Goal: Task Accomplishment & Management: Complete application form

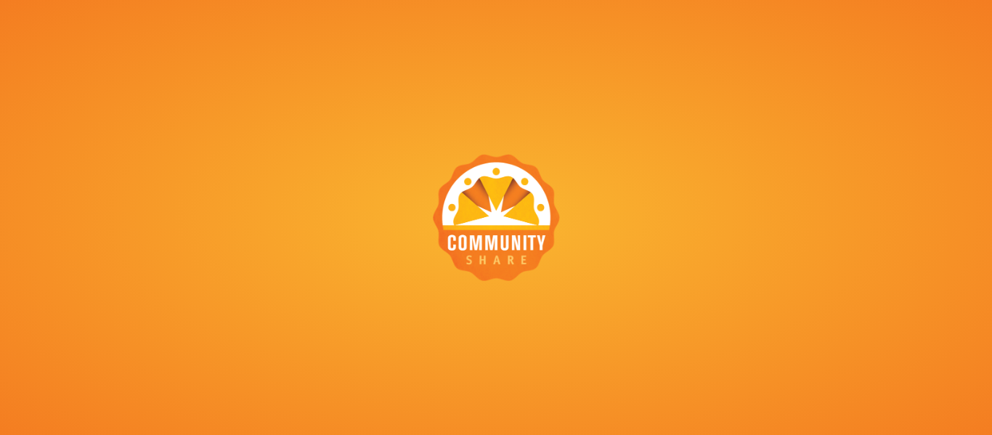
click at [518, 203] on div at bounding box center [496, 217] width 127 height 127
click at [863, 293] on div at bounding box center [496, 217] width 992 height 435
click at [680, 229] on div at bounding box center [496, 217] width 992 height 435
click at [498, 215] on div at bounding box center [496, 217] width 127 height 127
click at [774, 219] on div at bounding box center [496, 217] width 992 height 435
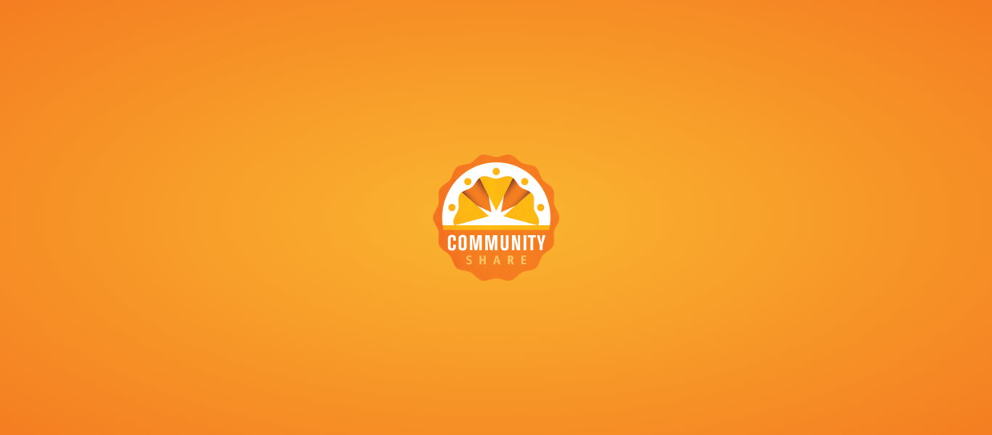
click at [697, 169] on div at bounding box center [496, 217] width 992 height 435
click at [788, 171] on div at bounding box center [496, 217] width 992 height 435
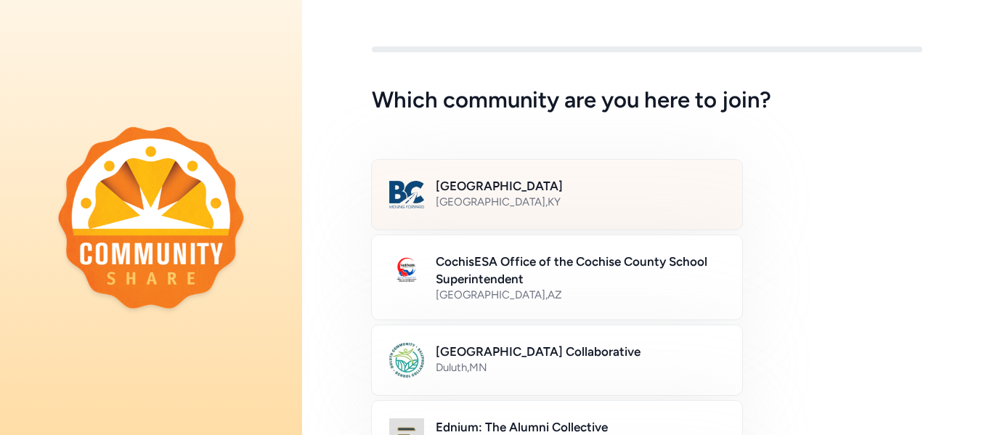
click at [490, 193] on h2 "[GEOGRAPHIC_DATA]" at bounding box center [580, 185] width 289 height 17
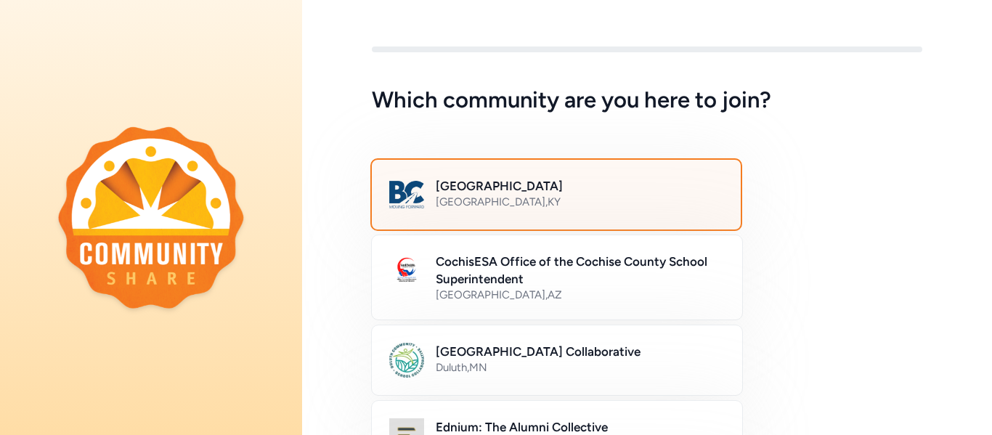
click at [488, 191] on h2 "[GEOGRAPHIC_DATA]" at bounding box center [579, 185] width 287 height 17
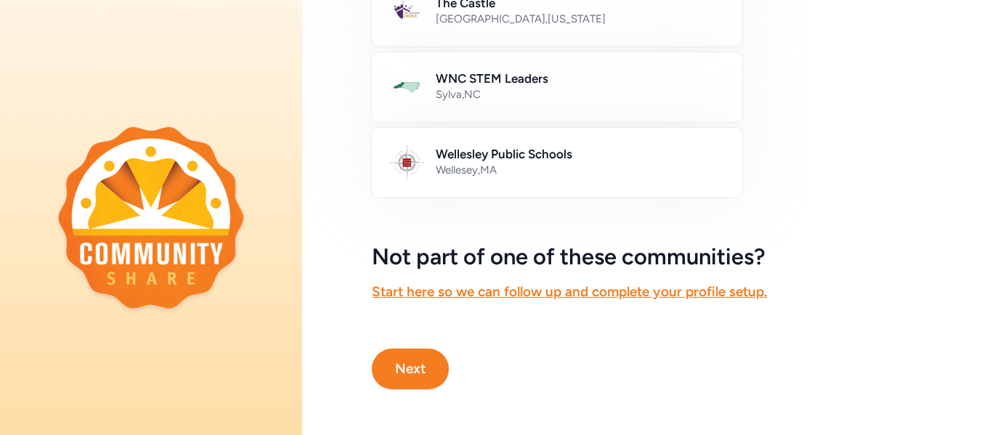
scroll to position [953, 0]
click at [424, 375] on button "Next" at bounding box center [410, 368] width 77 height 41
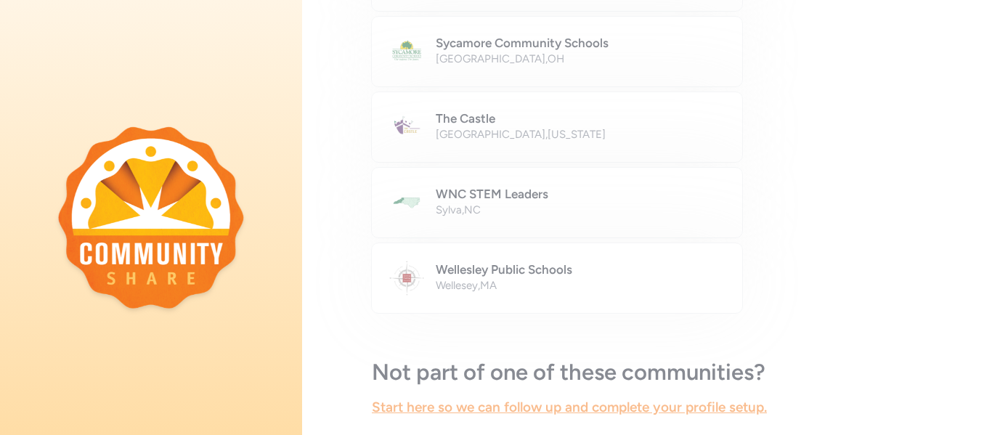
scroll to position [866, 0]
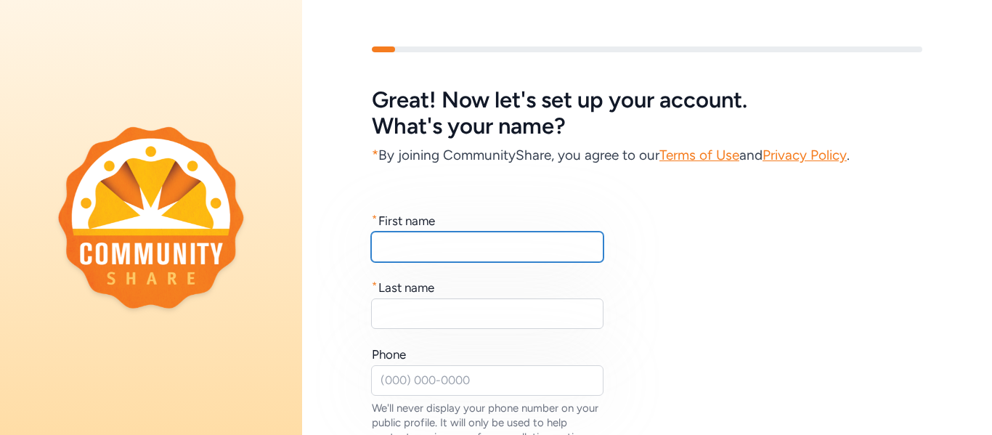
click at [396, 247] on input "text" at bounding box center [487, 247] width 232 height 30
type input "[PERSON_NAME]"
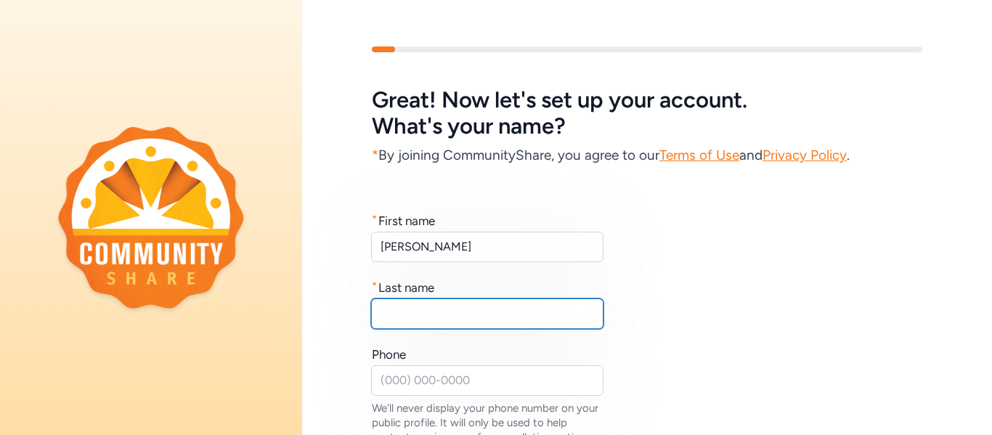
click at [389, 321] on input "text" at bounding box center [487, 313] width 232 height 30
type input "[PERSON_NAME]"
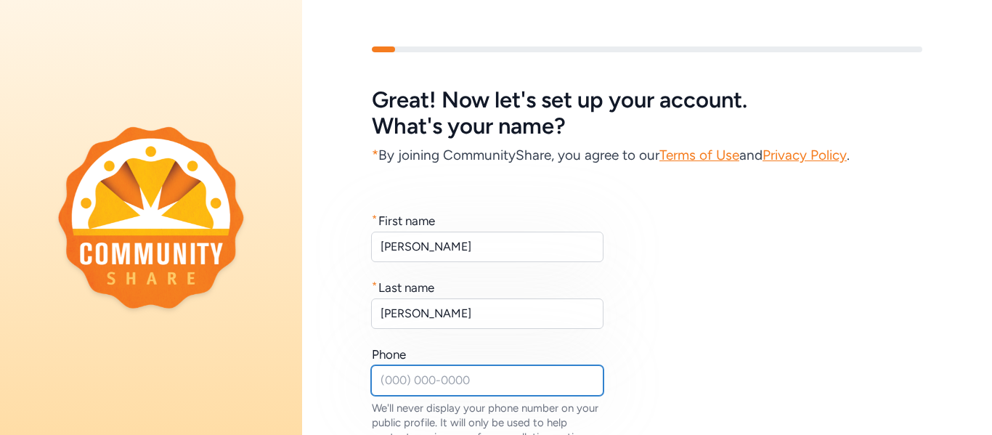
click at [387, 386] on input "text" at bounding box center [487, 380] width 232 height 30
type input "[PHONE_NUMBER]"
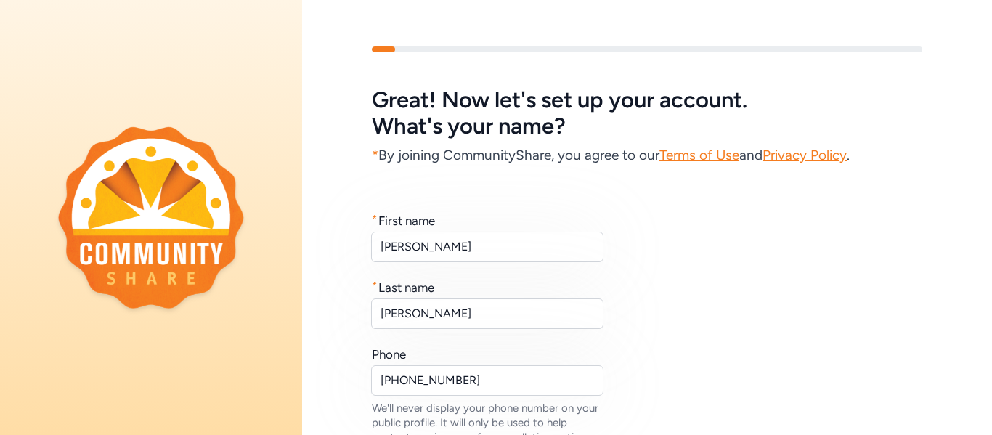
click at [920, 381] on div "* First name [PERSON_NAME] * Last name [PERSON_NAME] Phone [PHONE_NUMBER] We'll…" at bounding box center [647, 342] width 550 height 261
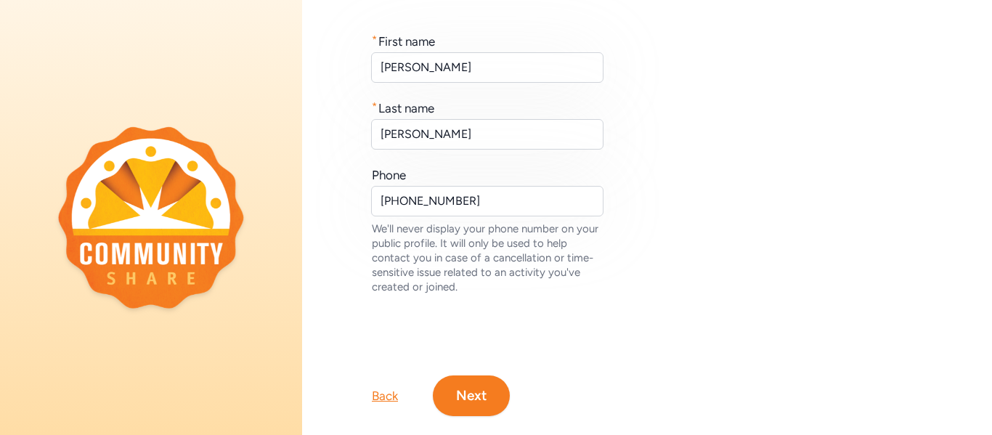
scroll to position [203, 0]
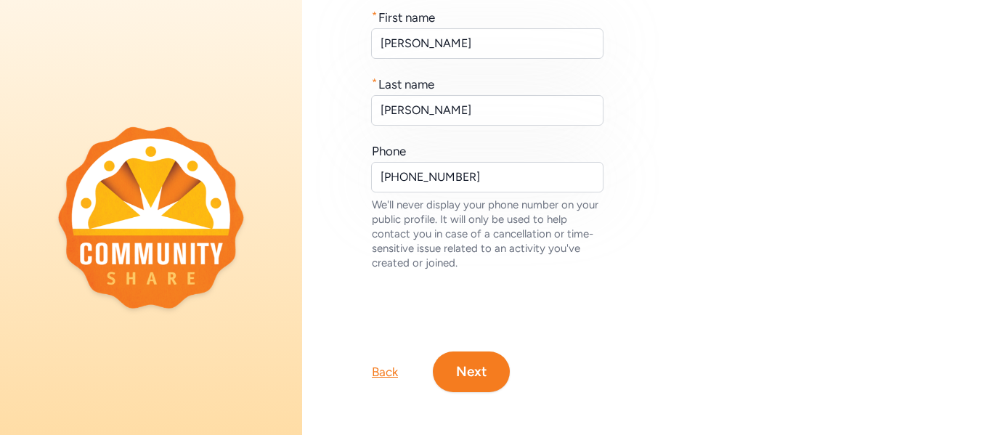
click at [484, 364] on button "Next" at bounding box center [471, 371] width 77 height 41
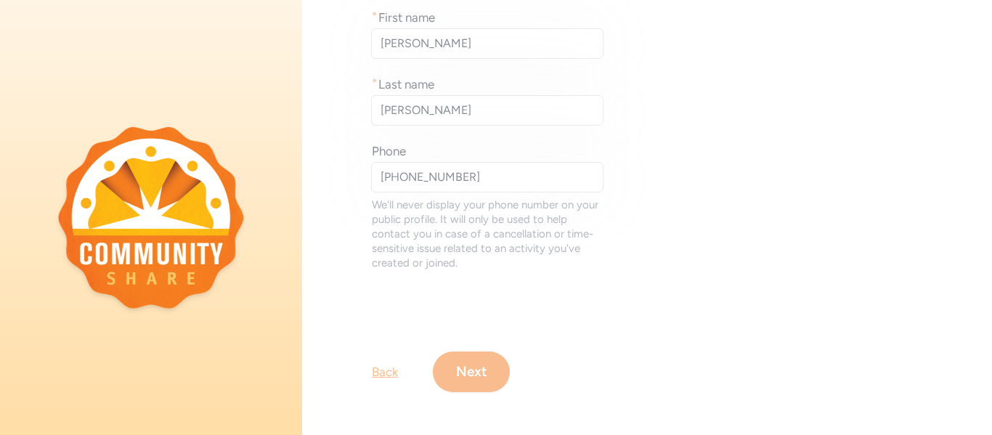
click at [476, 367] on div "Great! Now let's set up your account. What's your name? * By joining CommunityS…" at bounding box center [647, 118] width 690 height 642
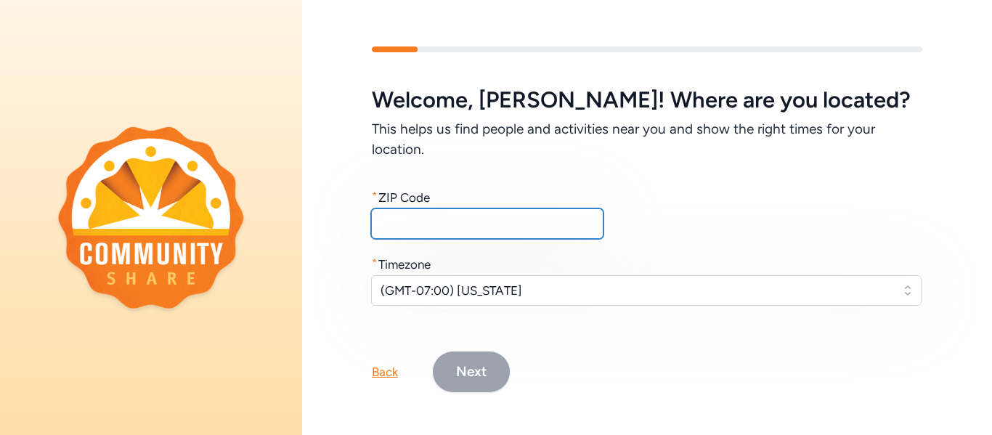
click at [401, 225] on input "text" at bounding box center [487, 223] width 232 height 30
type input "40165"
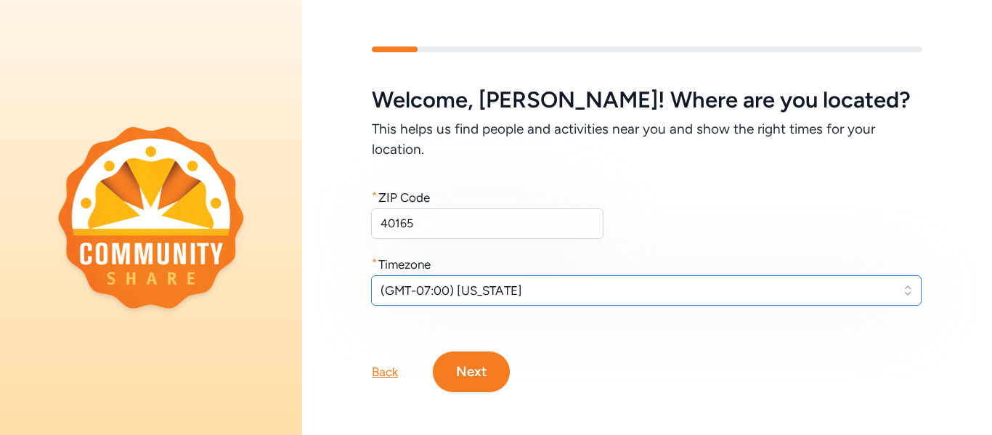
click at [908, 293] on button "(GMT-07:00) [US_STATE]" at bounding box center [646, 290] width 550 height 30
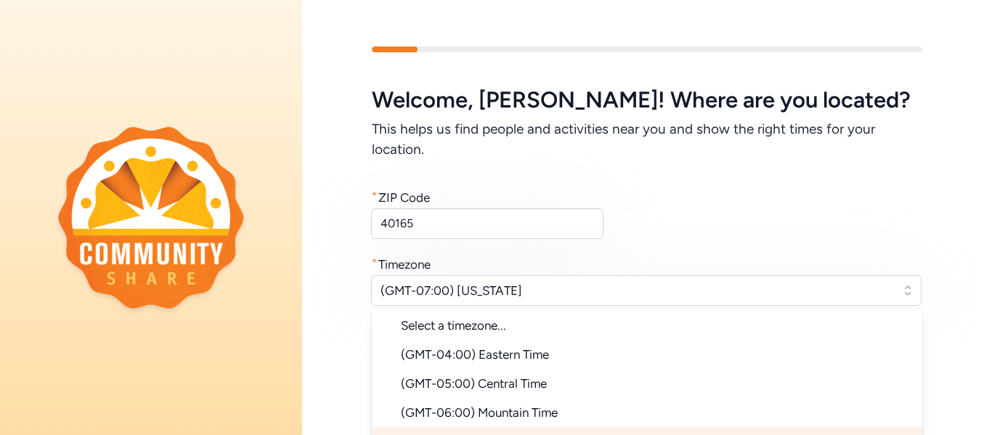
scroll to position [21, 0]
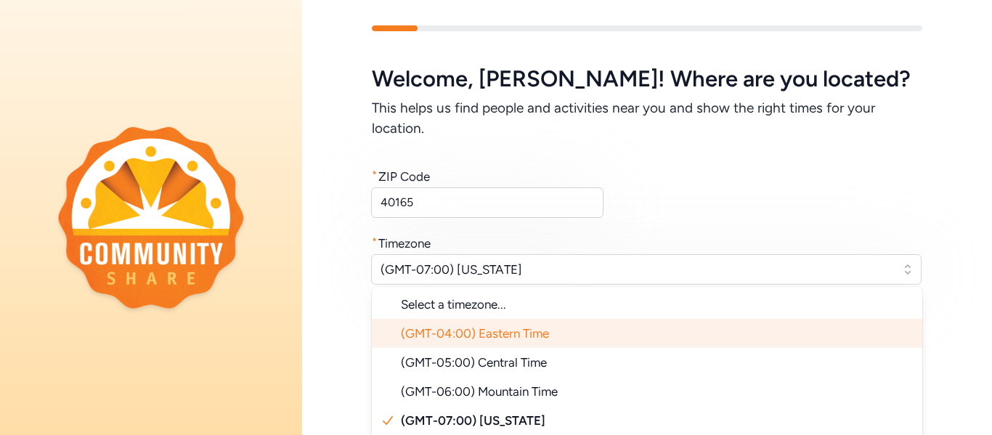
click at [527, 334] on span "(GMT-04:00) Eastern Time" at bounding box center [475, 333] width 148 height 15
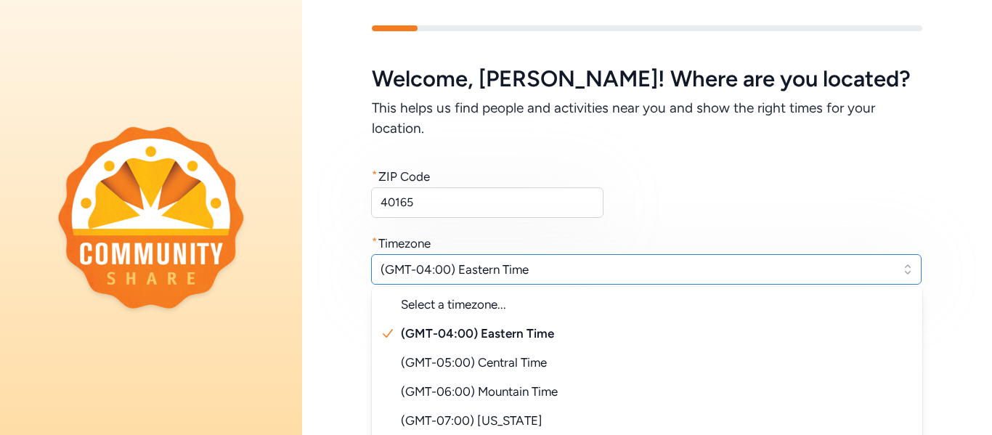
scroll to position [4, 0]
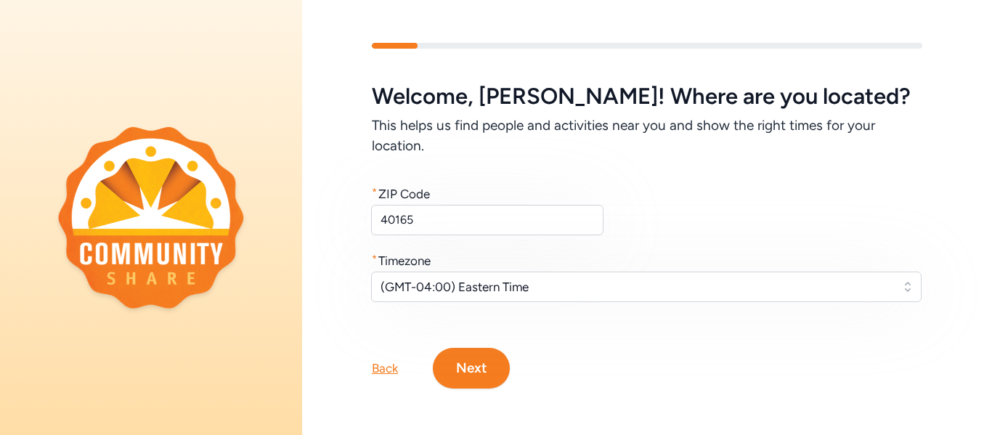
click at [481, 363] on button "Next" at bounding box center [471, 368] width 77 height 41
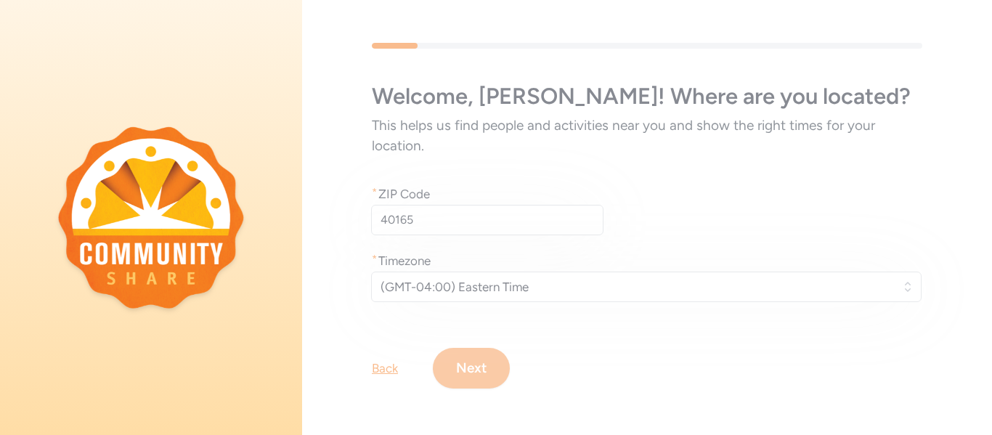
click at [481, 363] on div "Welcome , [PERSON_NAME] ! Where are you located? This helps us find people and …" at bounding box center [647, 215] width 690 height 439
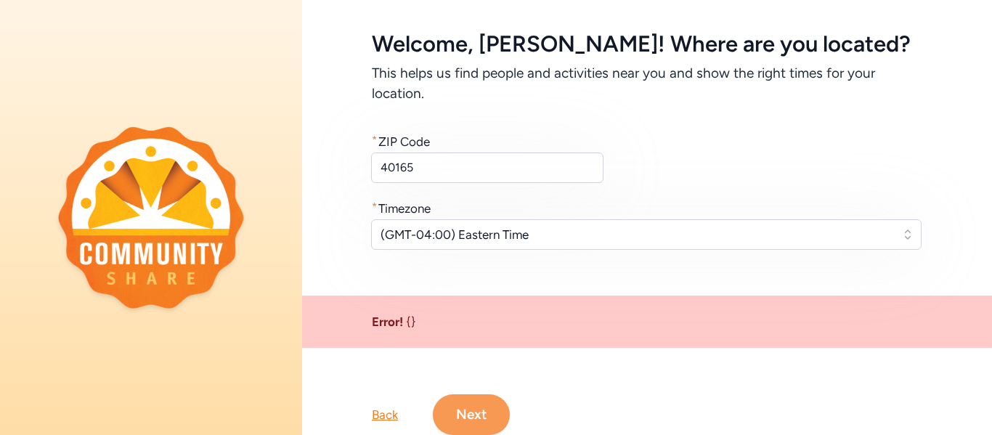
scroll to position [58, 0]
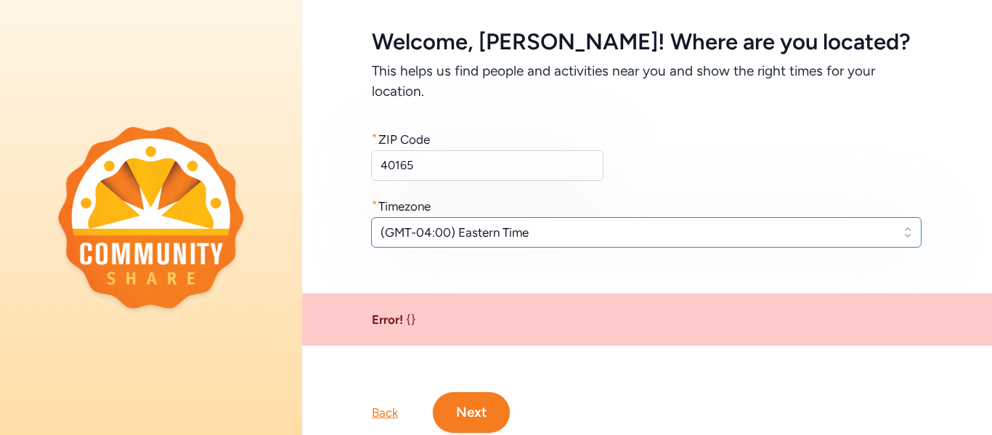
click at [906, 224] on button "(GMT-04:00) Eastern Time" at bounding box center [646, 232] width 550 height 30
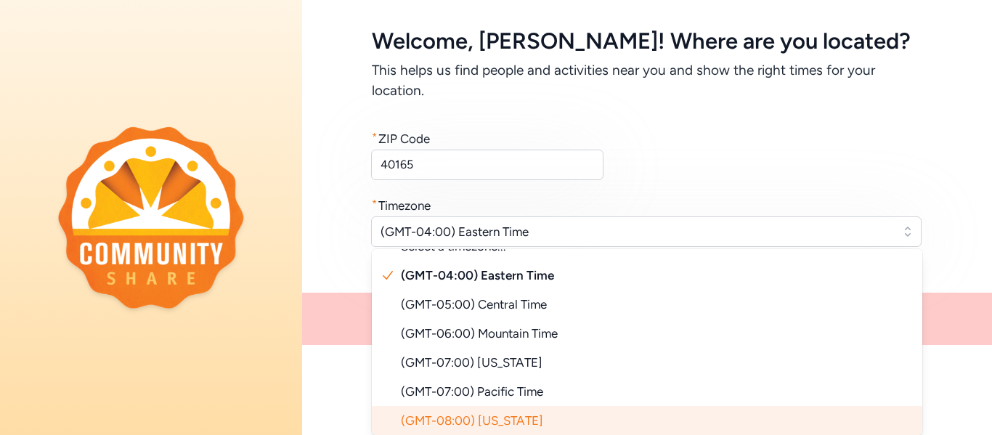
scroll to position [49, 0]
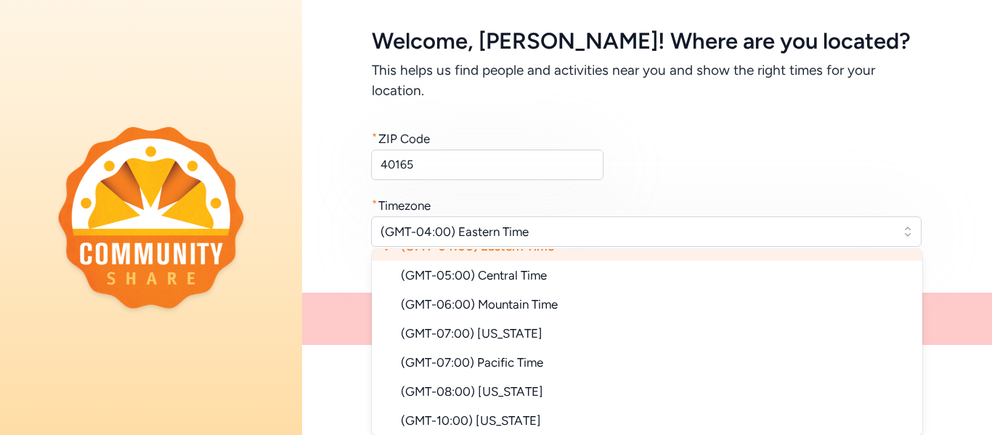
click at [793, 256] on li "(GMT-04:00) Eastern Time" at bounding box center [647, 246] width 550 height 29
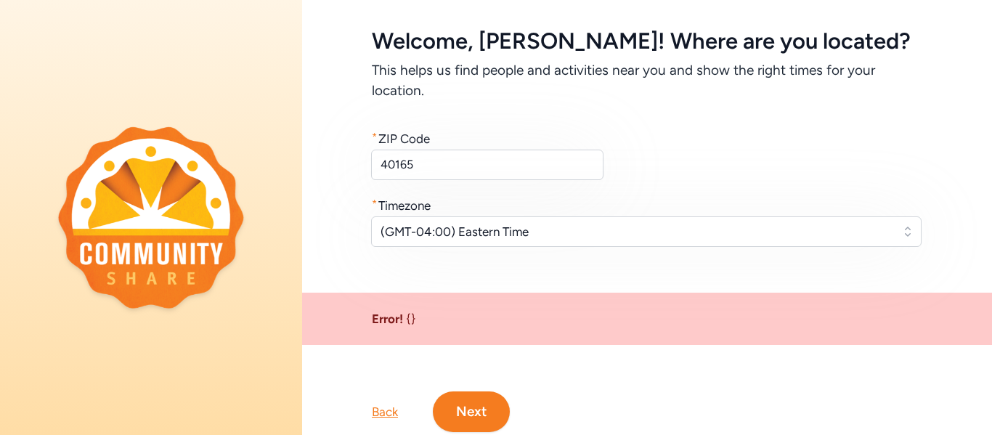
click at [487, 407] on button "Next" at bounding box center [471, 411] width 77 height 41
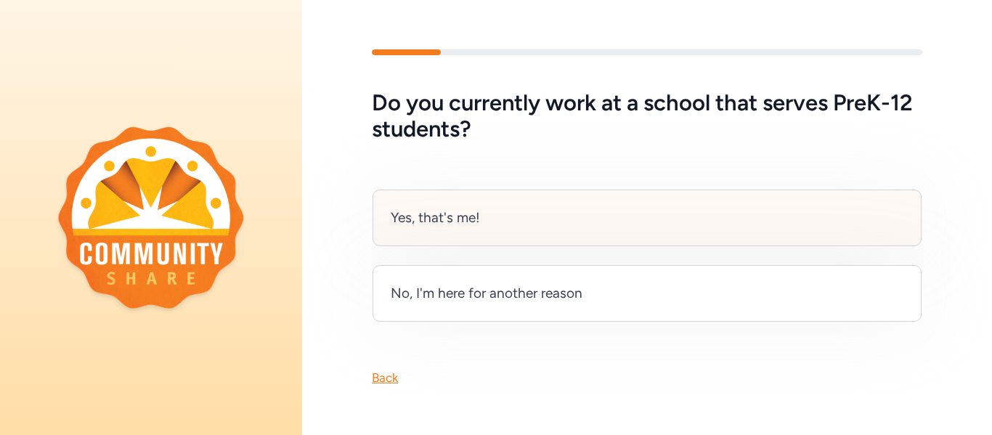
click at [515, 204] on div "Yes, that's me!" at bounding box center [646, 217] width 549 height 57
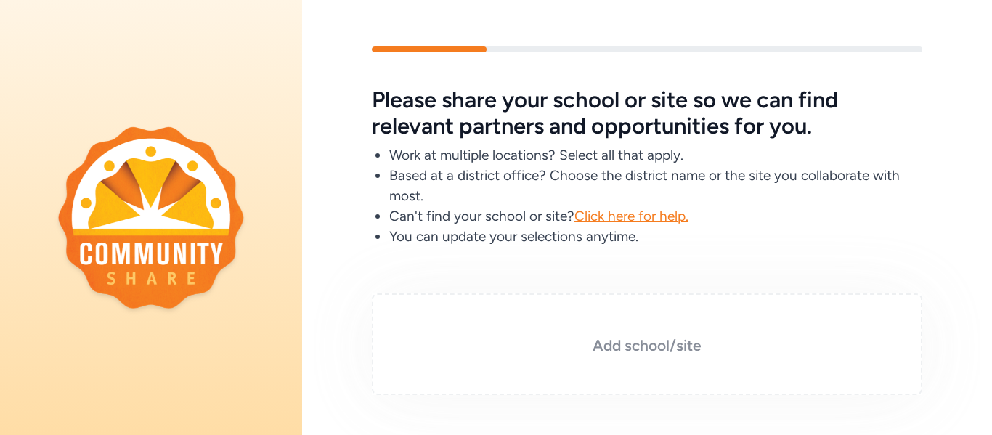
click at [640, 343] on h3 "Add school/site" at bounding box center [647, 345] width 478 height 20
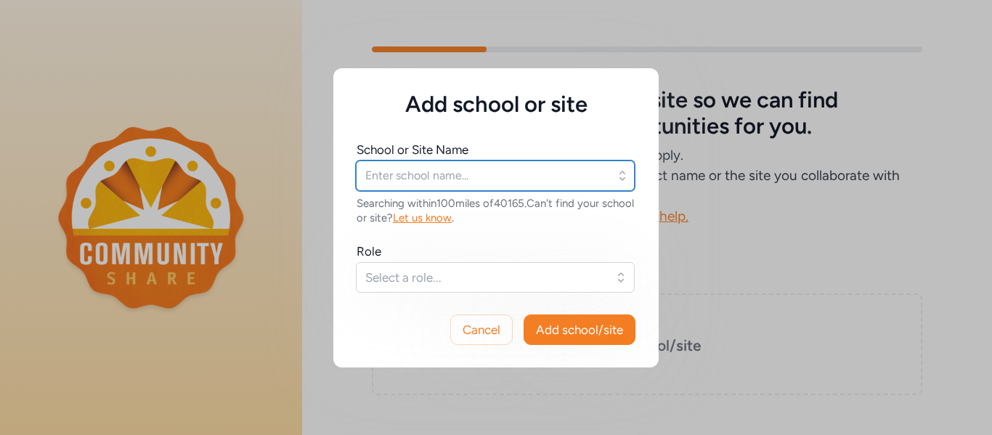
click at [539, 171] on input "text" at bounding box center [495, 175] width 279 height 30
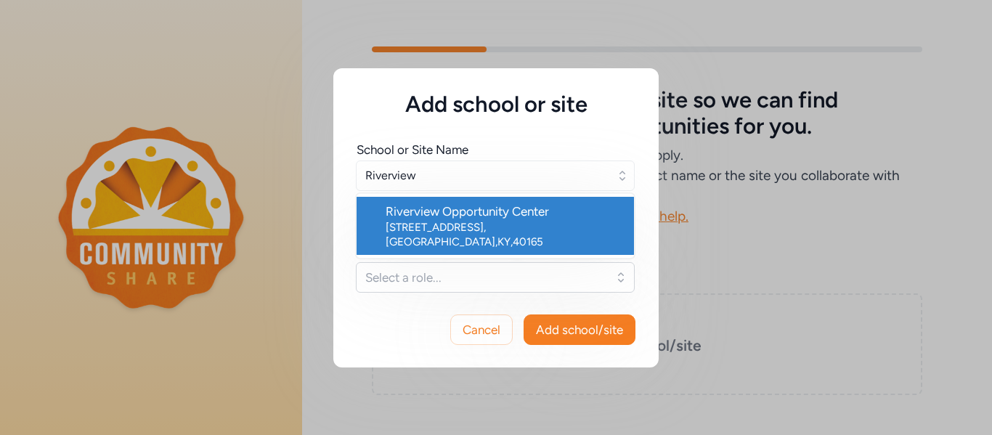
click at [538, 211] on div "Riverview Opportunity Center" at bounding box center [504, 211] width 237 height 17
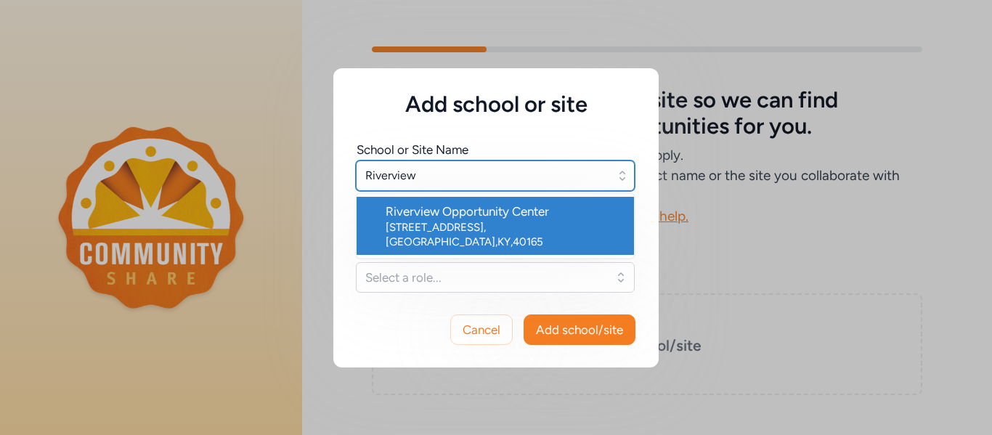
type input "Riverview Opportunity Center"
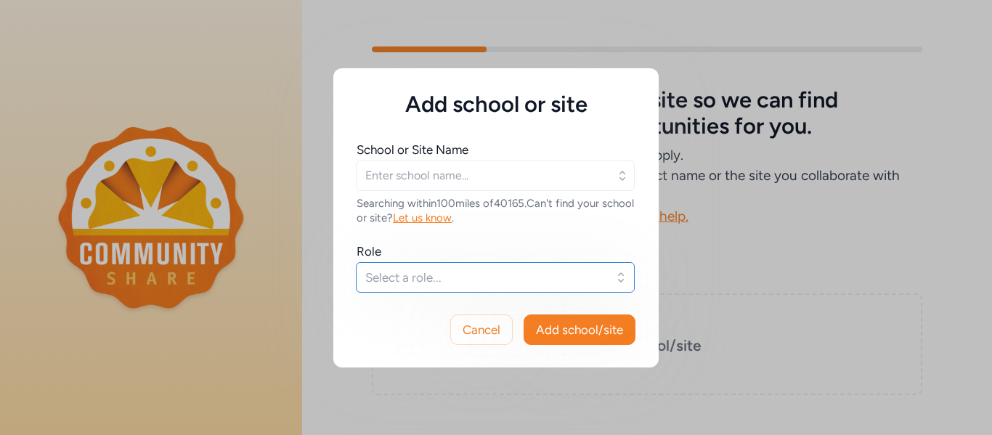
click at [496, 280] on span "Select a role..." at bounding box center [485, 277] width 240 height 17
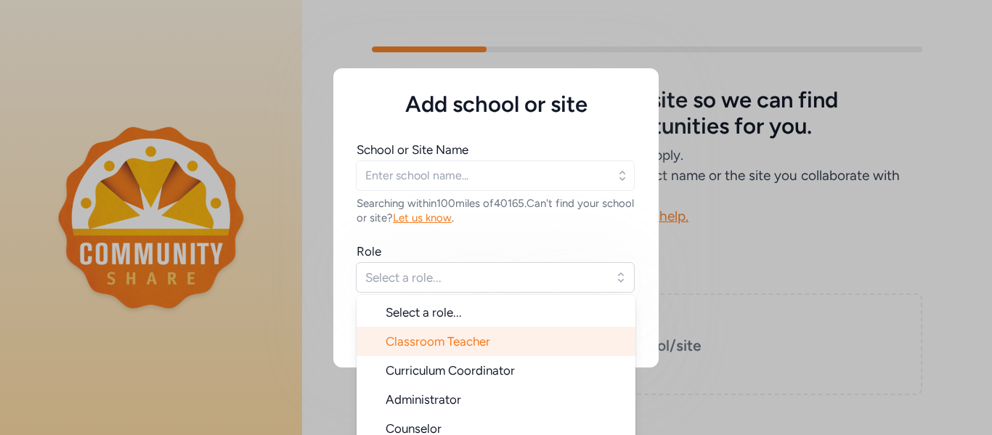
type input "Riverview Opportunity Center"
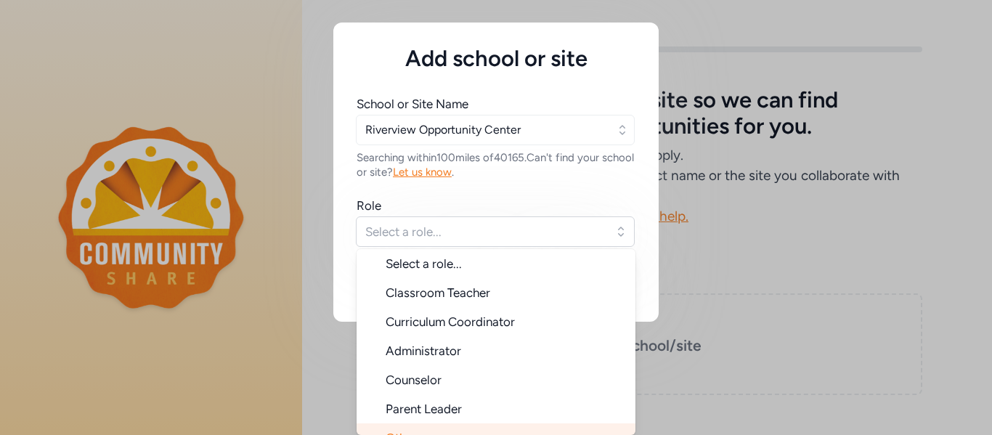
scroll to position [20, 0]
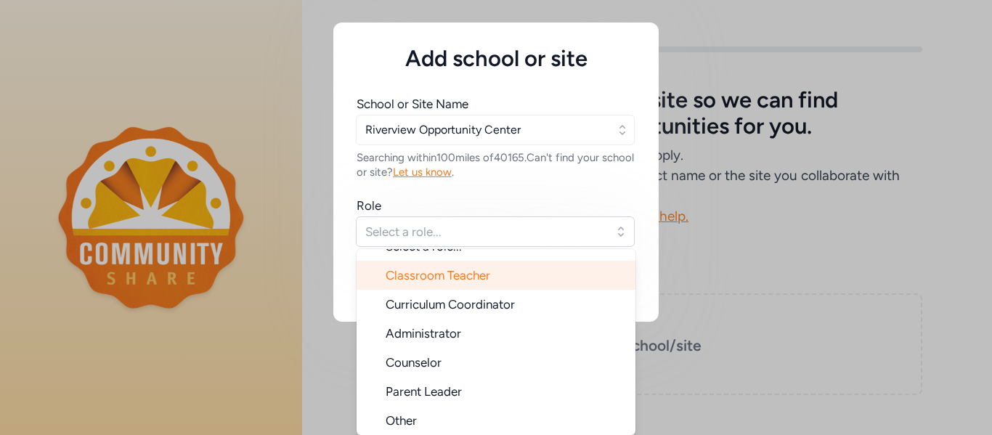
click at [436, 264] on li "Classroom Teacher" at bounding box center [495, 275] width 279 height 29
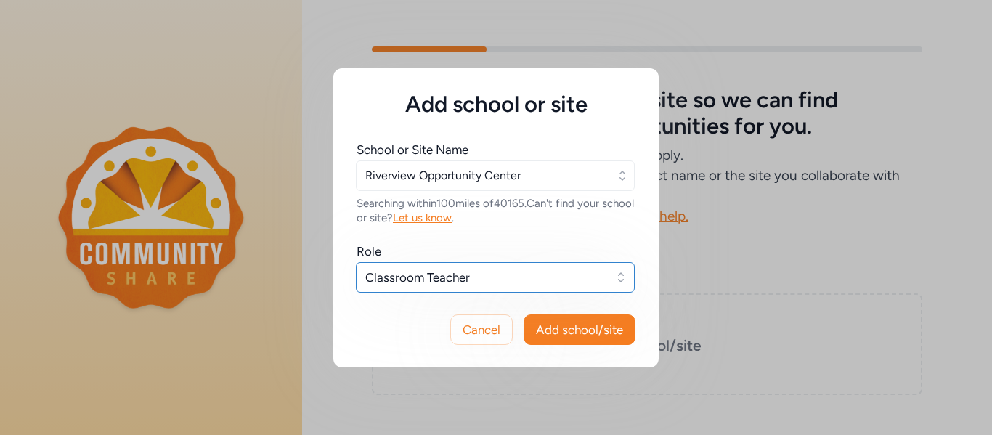
scroll to position [0, 0]
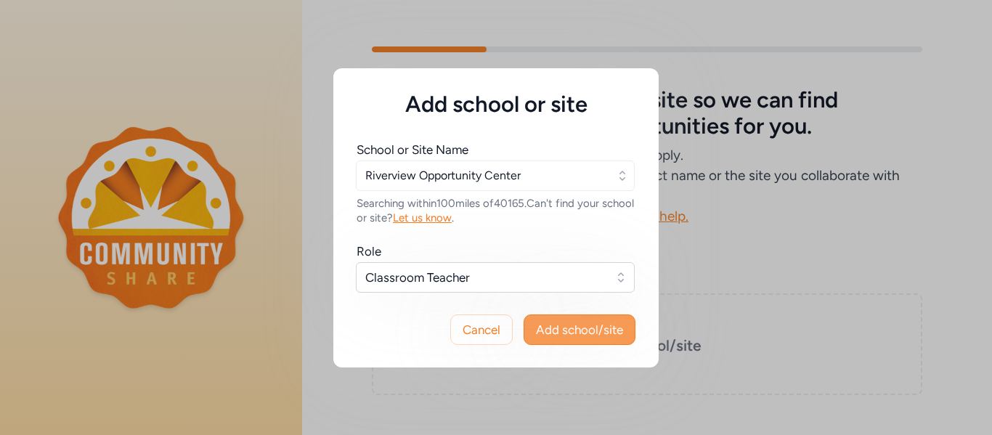
click at [568, 330] on span "Add school/site" at bounding box center [579, 329] width 87 height 17
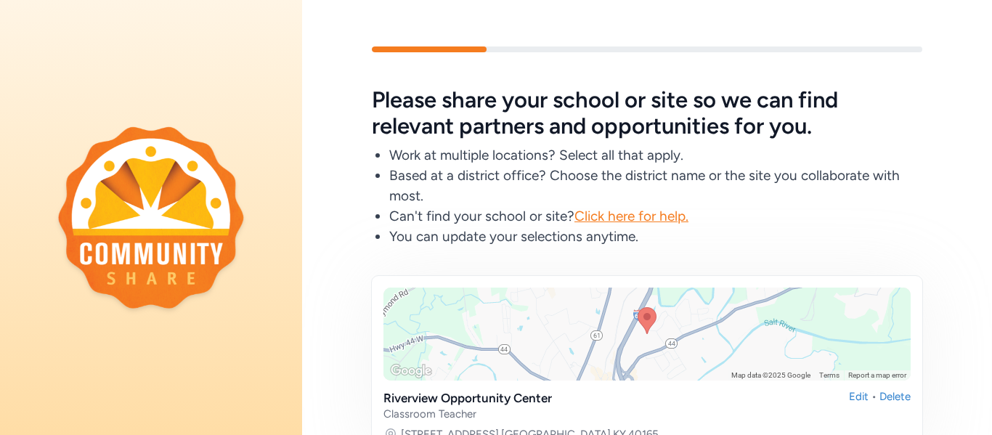
click at [976, 356] on div "Please share your school or site so we can find relevant partners and opportuni…" at bounding box center [647, 329] width 690 height 485
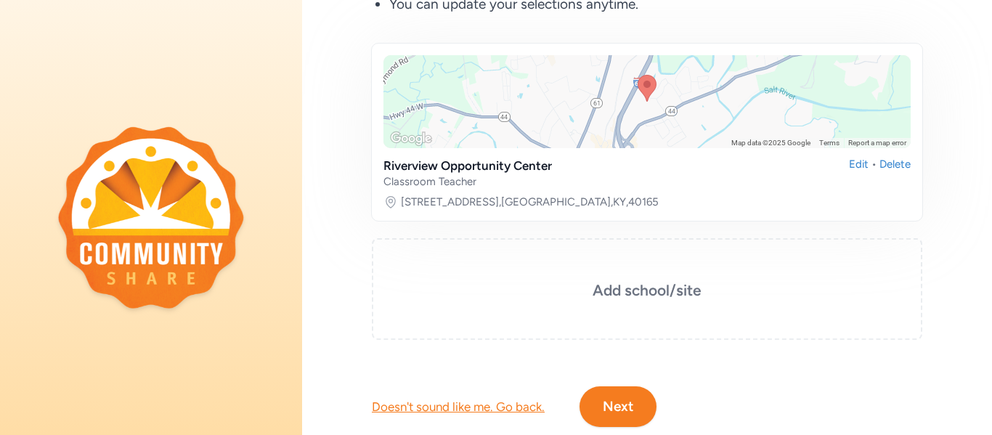
scroll to position [261, 0]
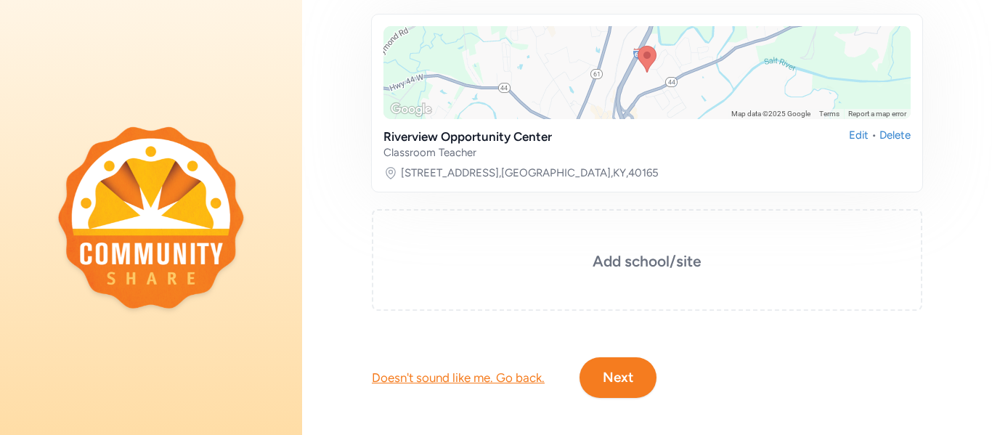
click at [637, 372] on button "Next" at bounding box center [617, 377] width 77 height 41
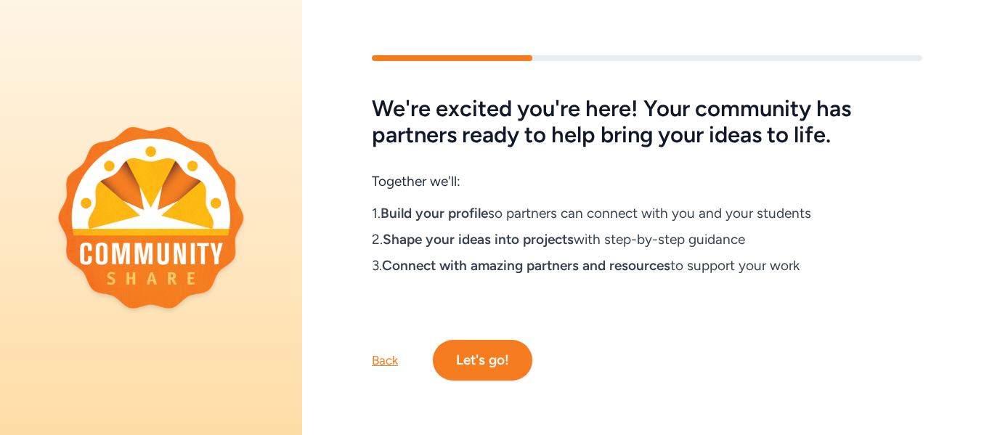
click at [504, 352] on button "Let's go!" at bounding box center [482, 360] width 99 height 41
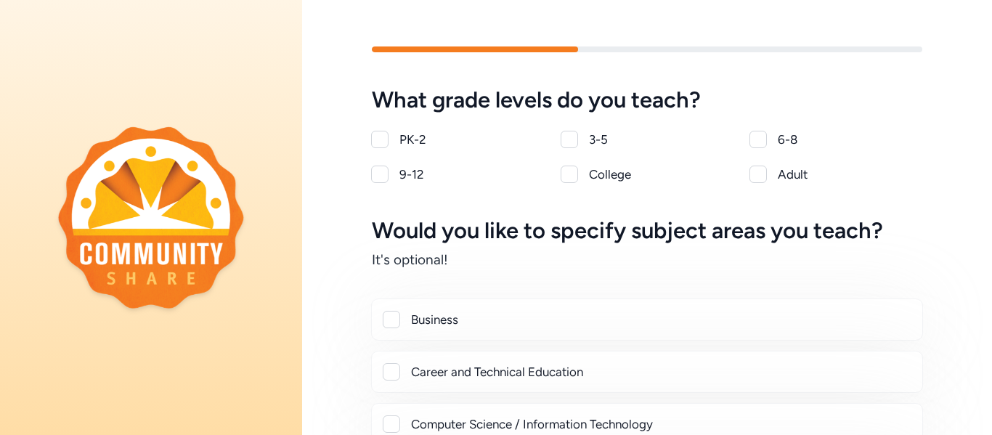
click at [380, 180] on div at bounding box center [379, 174] width 17 height 17
checkbox input "true"
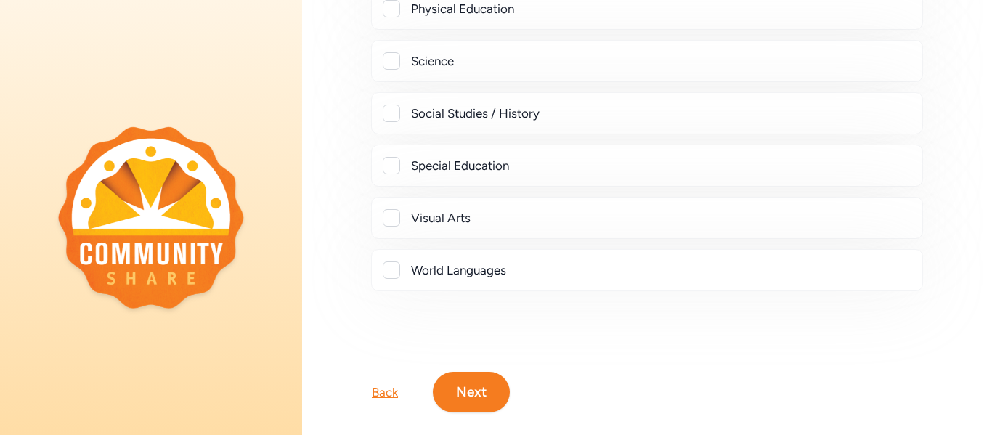
scroll to position [701, 0]
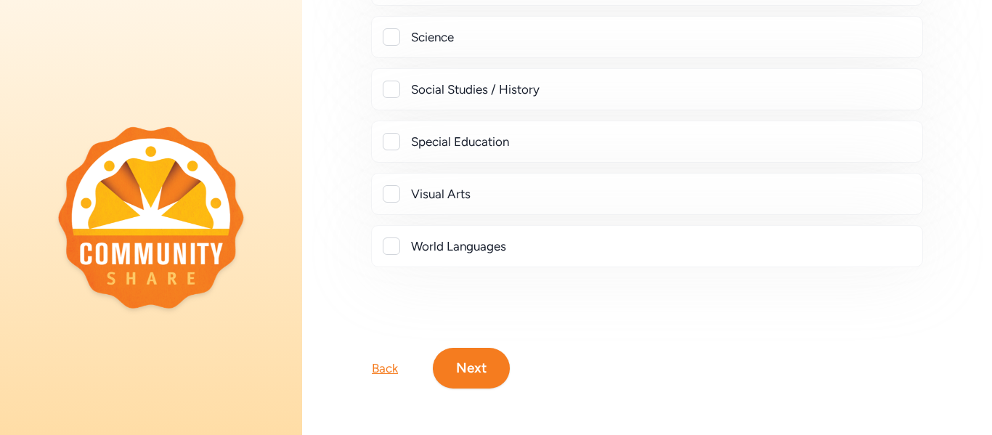
click at [486, 364] on button "Next" at bounding box center [471, 368] width 77 height 41
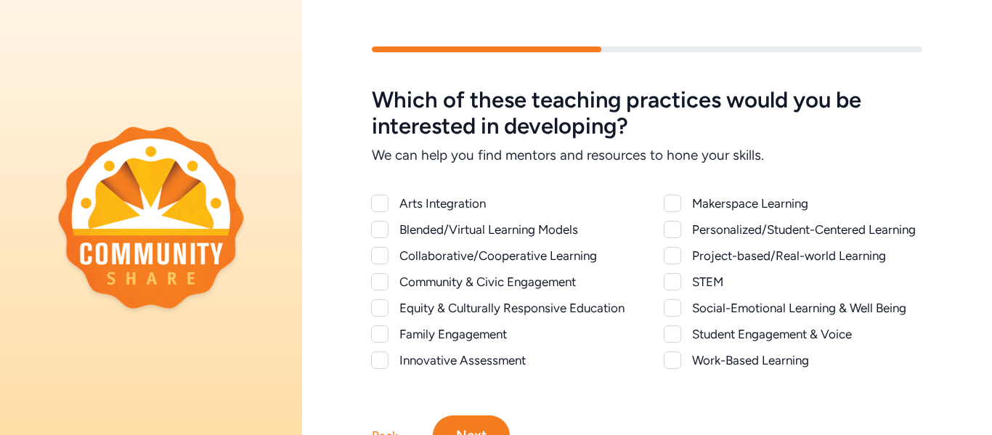
click at [376, 231] on div at bounding box center [379, 229] width 17 height 17
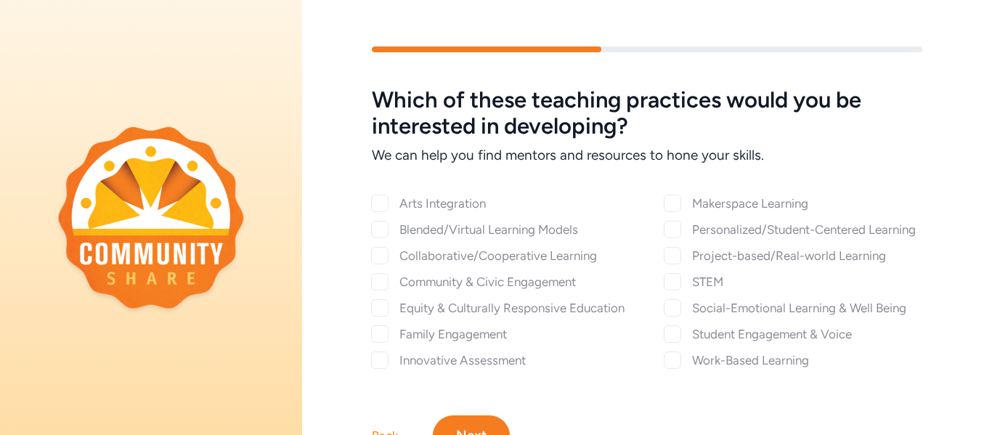
checkbox input "true"
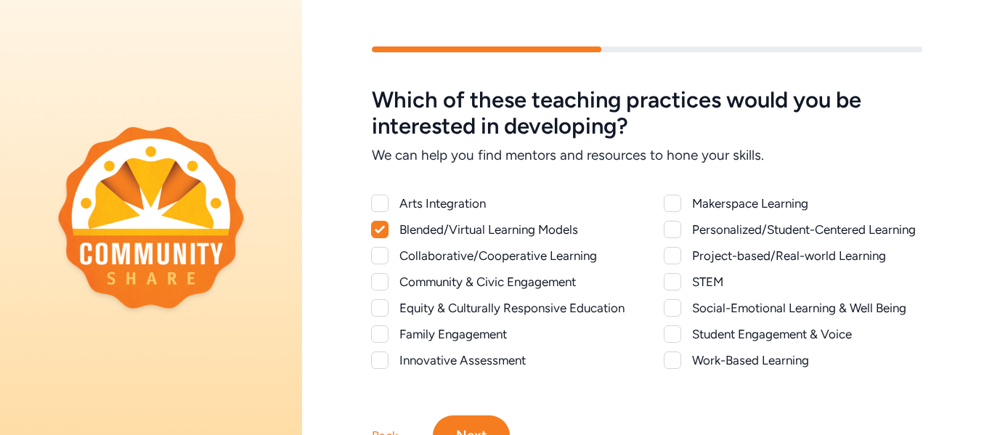
click at [386, 257] on div at bounding box center [379, 255] width 17 height 17
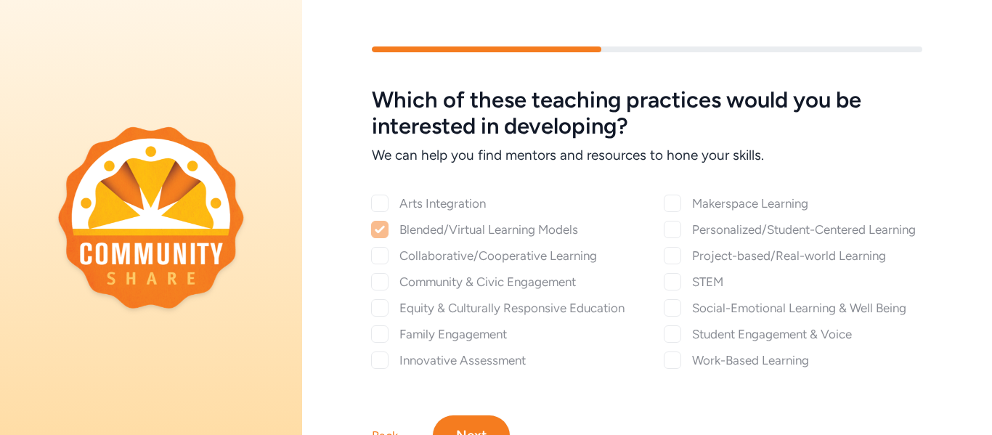
checkbox input "true"
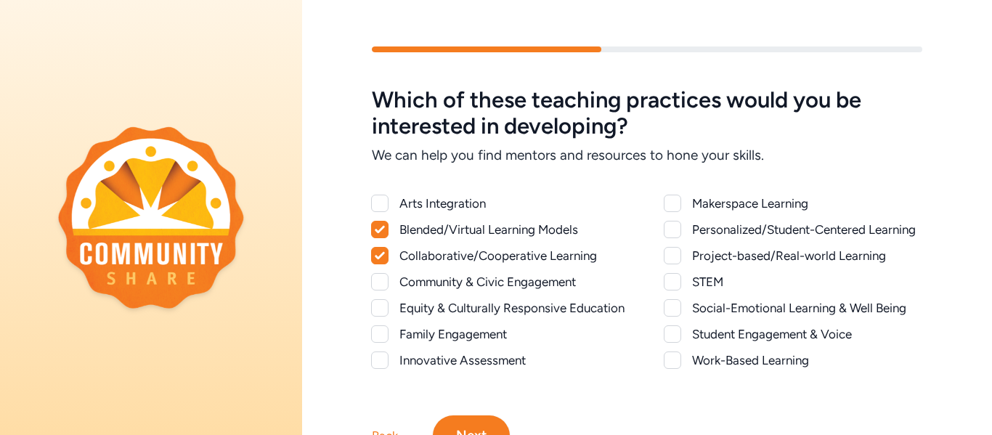
click at [383, 277] on div at bounding box center [379, 281] width 17 height 17
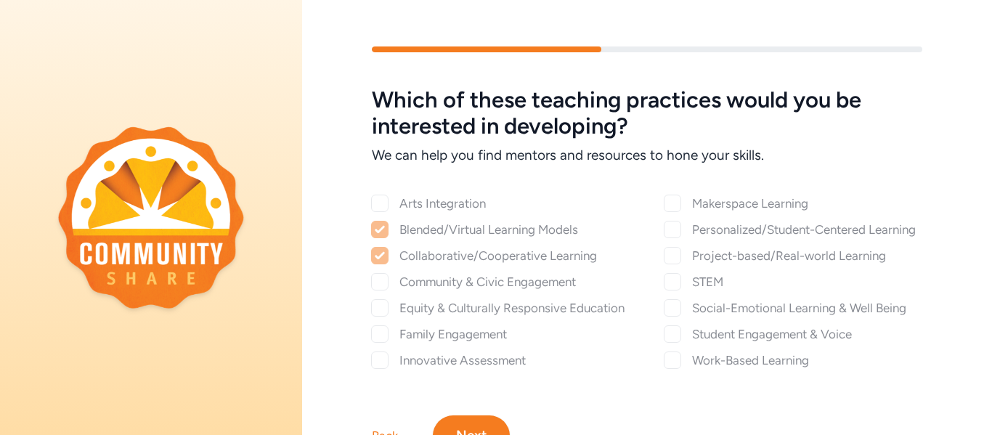
checkbox input "true"
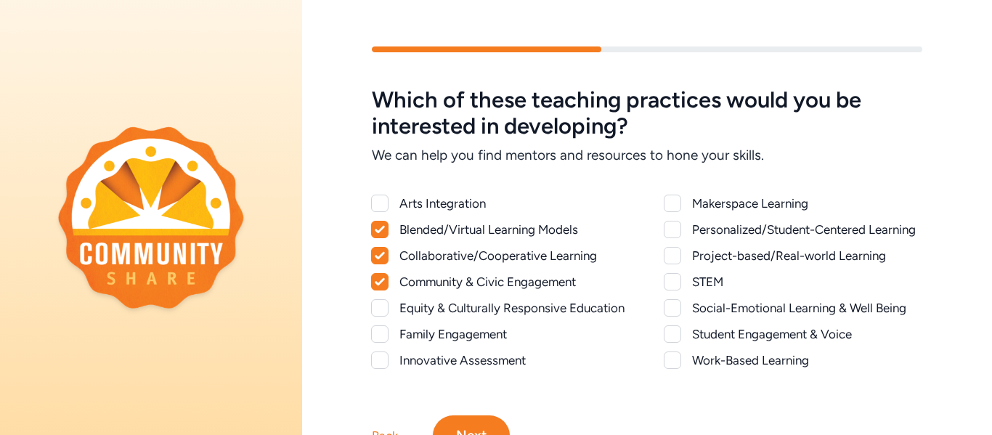
click at [672, 256] on div at bounding box center [672, 255] width 17 height 17
checkbox input "true"
click at [680, 356] on div at bounding box center [672, 359] width 17 height 17
checkbox input "true"
click at [483, 423] on button "Next" at bounding box center [471, 435] width 77 height 41
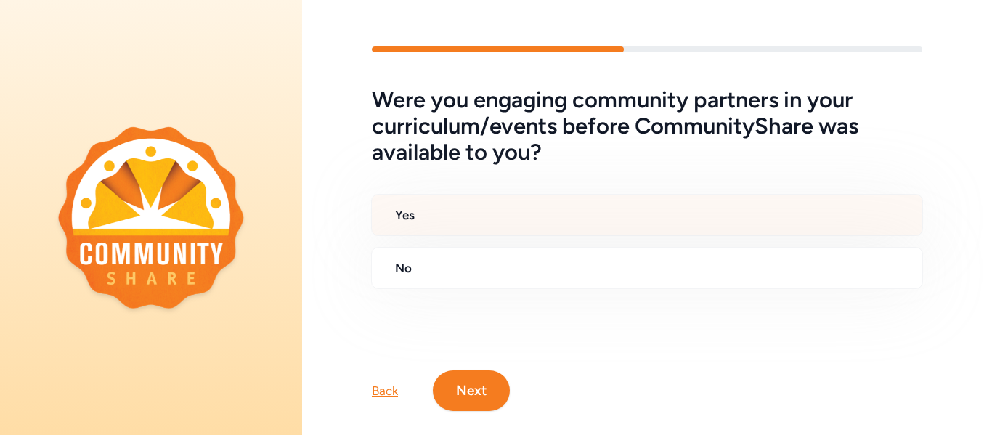
click at [430, 214] on h2 "Yes" at bounding box center [652, 214] width 515 height 17
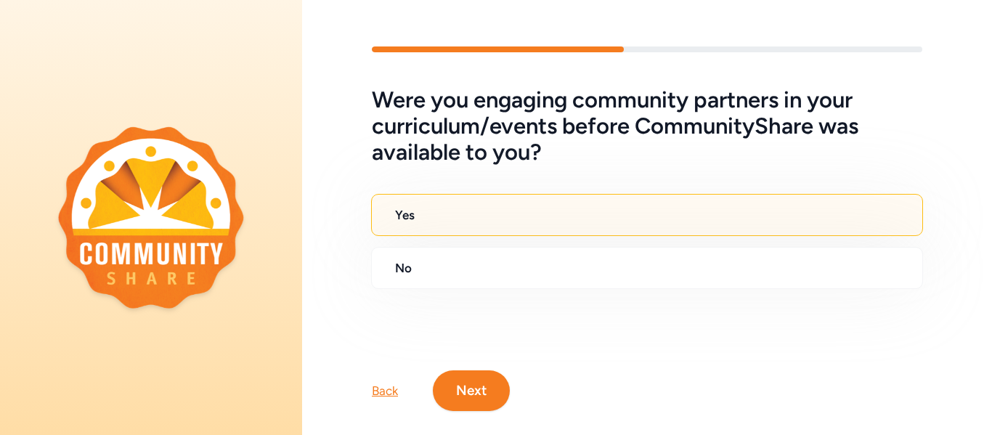
click at [466, 388] on button "Next" at bounding box center [471, 390] width 77 height 41
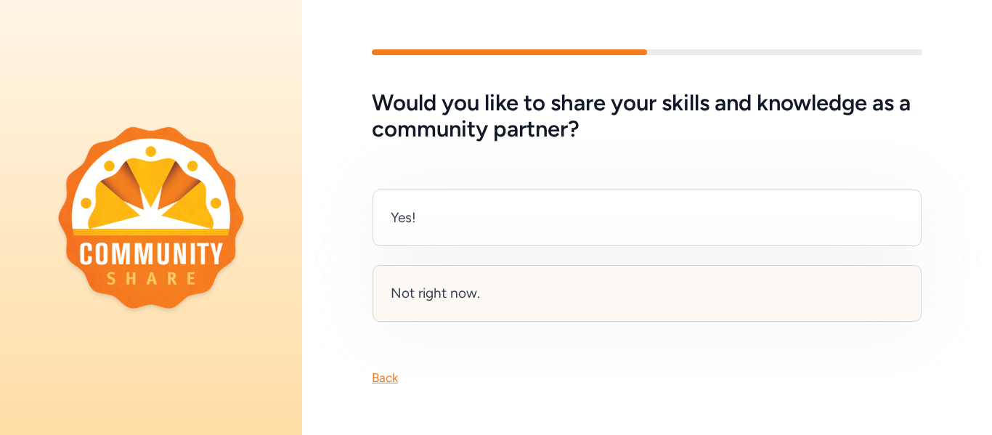
click at [462, 290] on div "Not right now." at bounding box center [435, 293] width 89 height 20
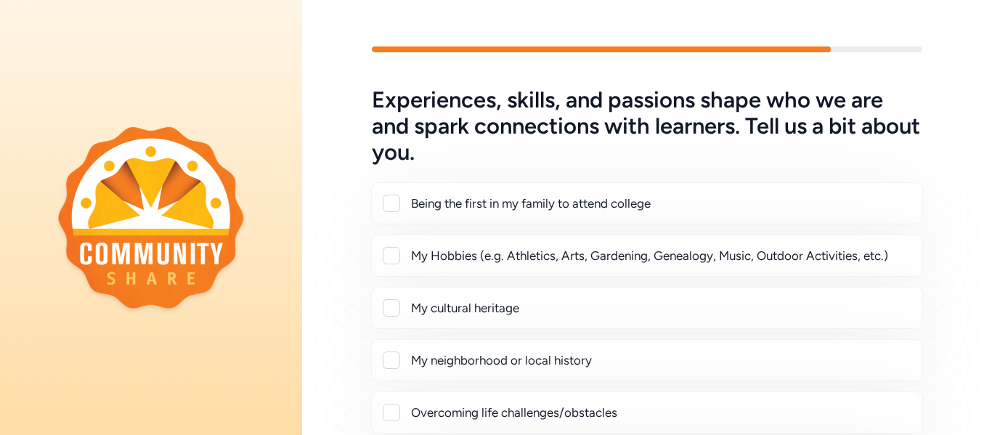
click at [395, 207] on div at bounding box center [391, 203] width 17 height 17
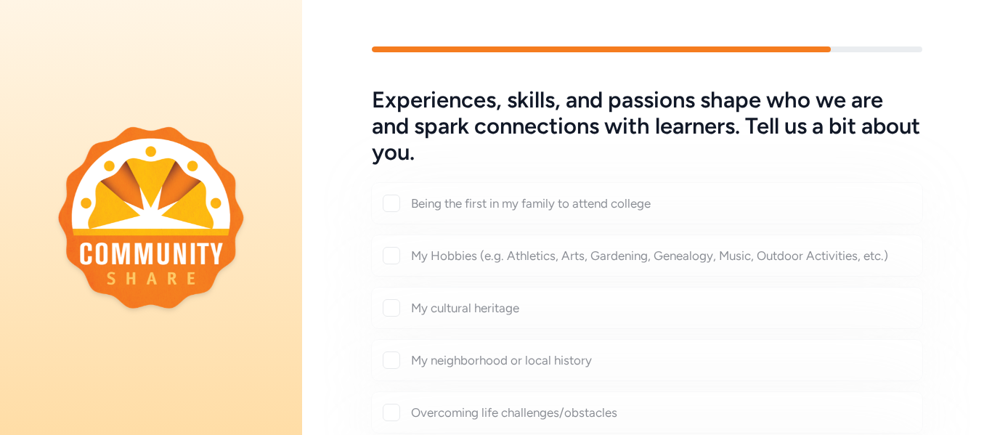
checkbox input "true"
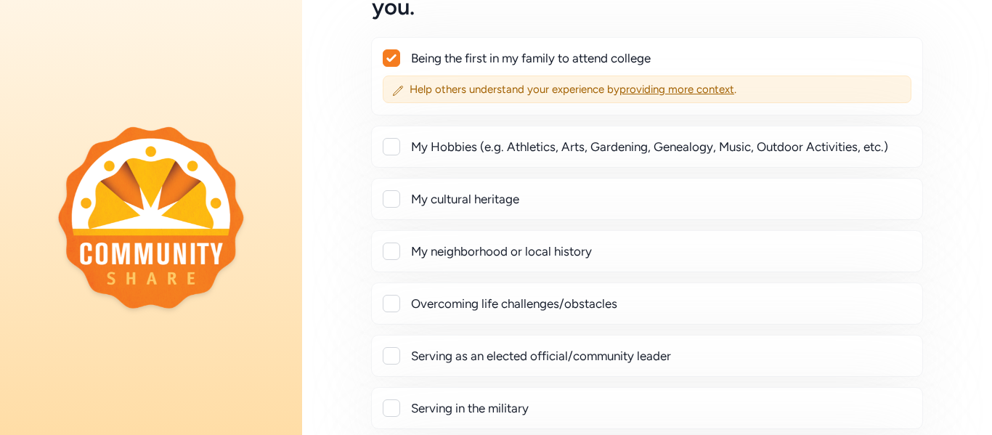
scroll to position [174, 0]
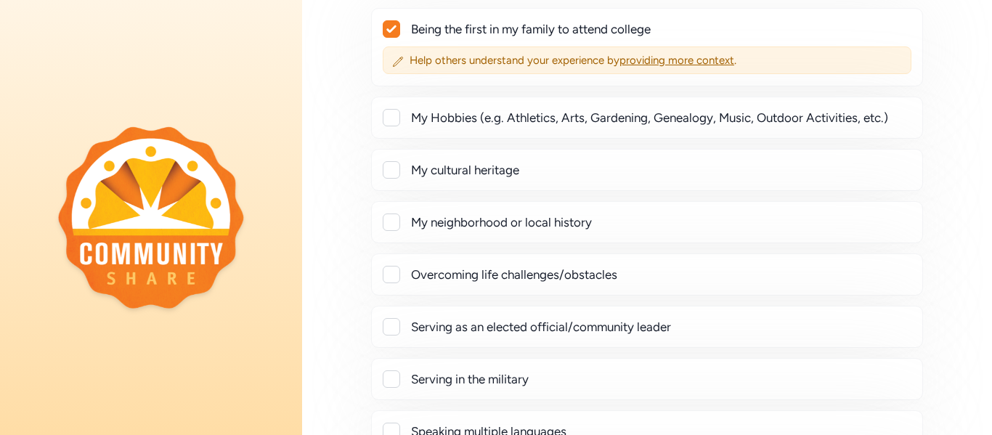
click at [395, 216] on div at bounding box center [391, 221] width 17 height 17
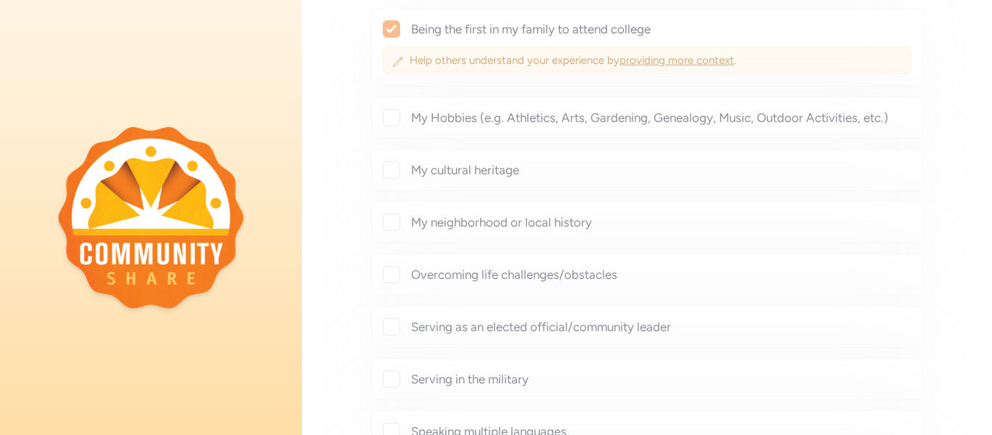
checkbox input "true"
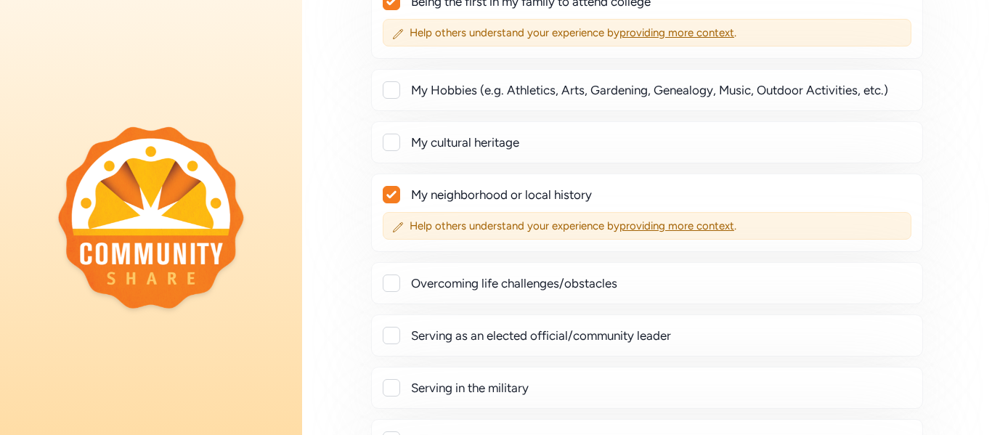
scroll to position [203, 0]
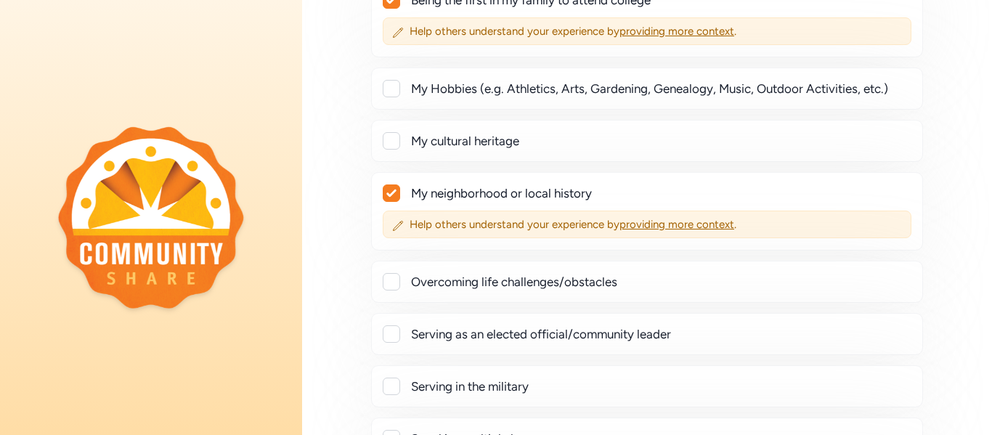
click at [387, 286] on div at bounding box center [391, 281] width 17 height 17
checkbox input "true"
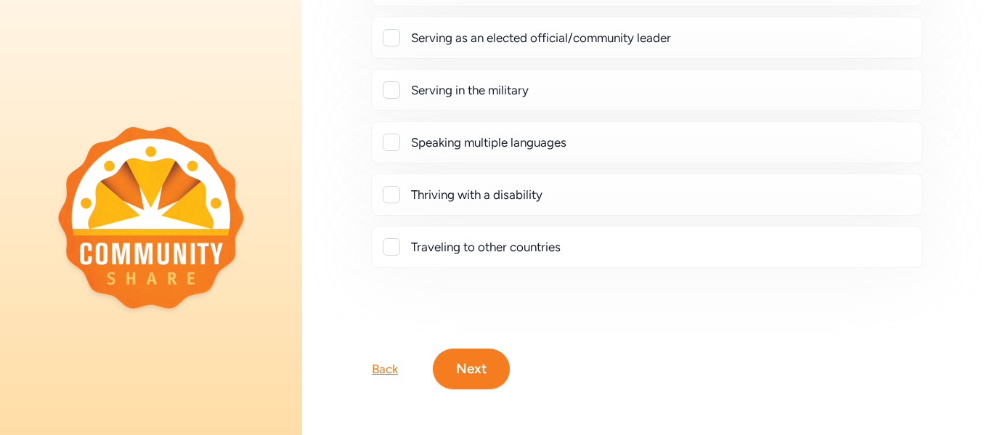
scroll to position [537, 0]
click at [475, 367] on button "Next" at bounding box center [471, 368] width 77 height 41
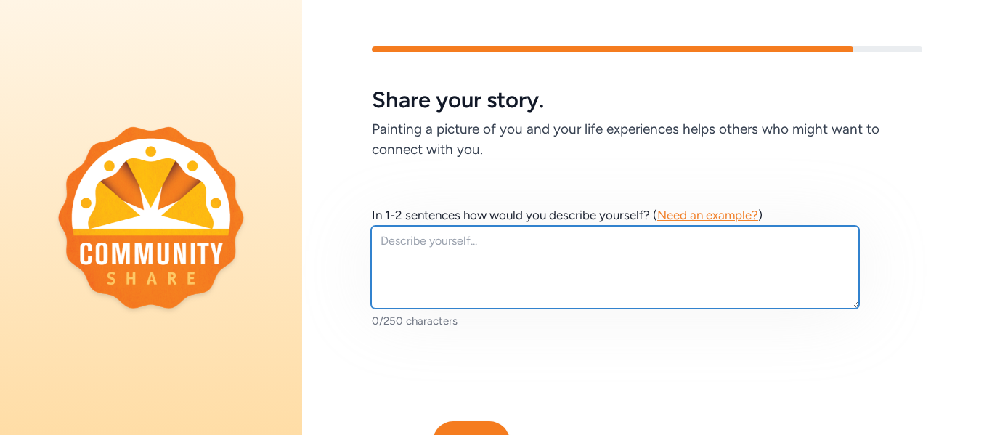
click at [391, 241] on textarea at bounding box center [615, 267] width 488 height 83
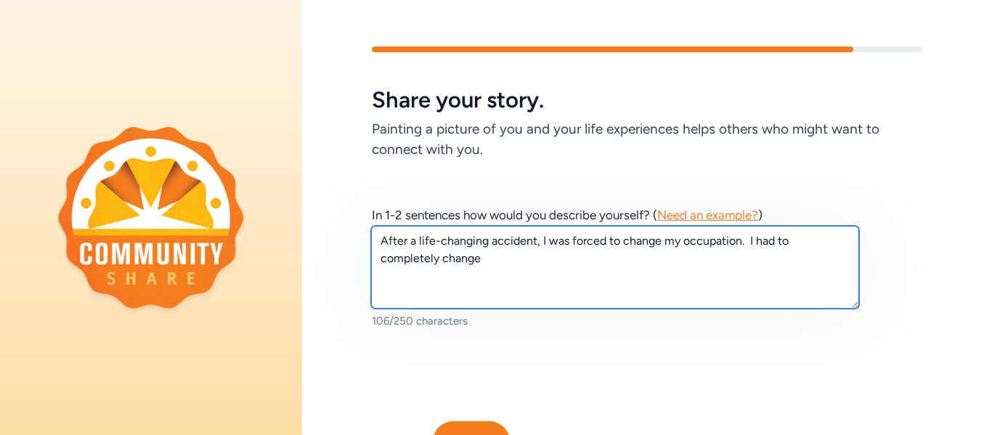
scroll to position [7, 0]
click at [433, 259] on textarea "After a life-changing accident, I was forced to change my occupation. I had to …" at bounding box center [615, 267] width 488 height 83
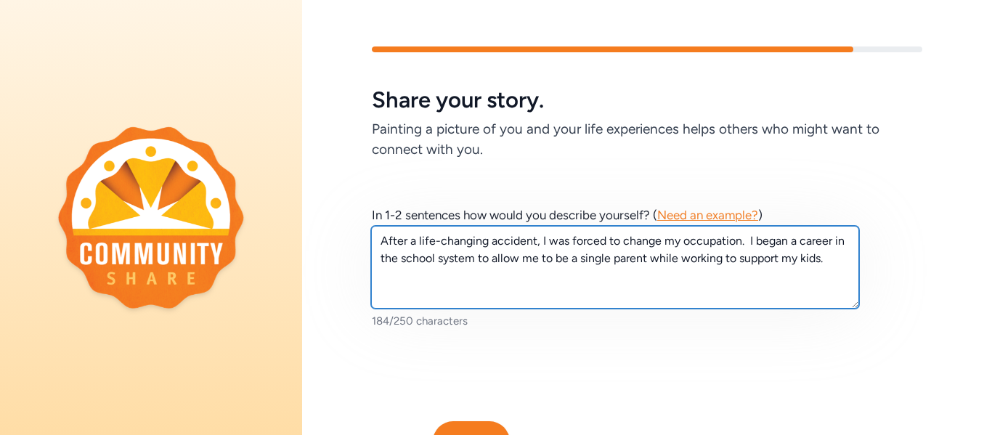
type textarea "After a life-changing accident, I was forced to change my occupation. I began a…"
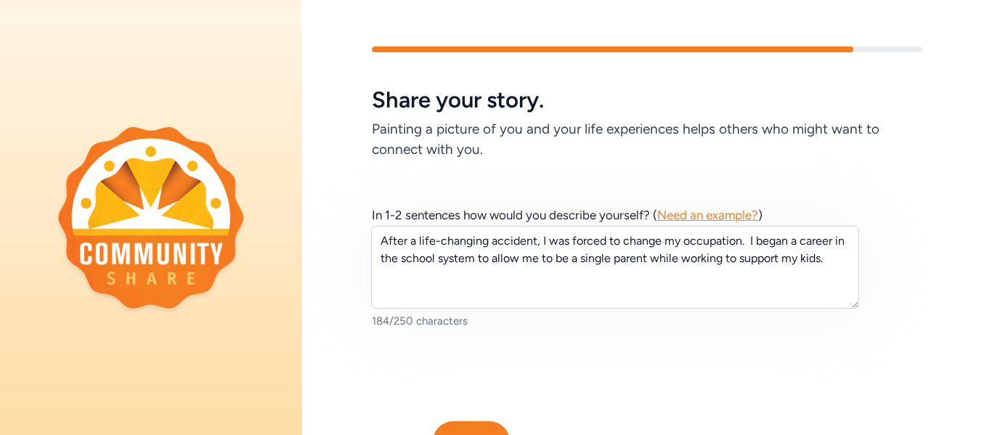
click at [968, 335] on div "In 1-2 sentences how would you describe yourself? ( Need an example? ) After a …" at bounding box center [647, 267] width 690 height 215
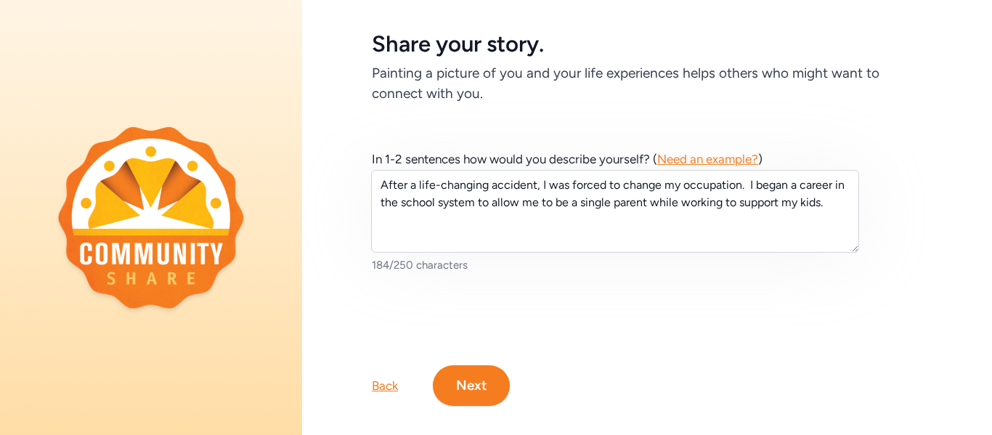
scroll to position [58, 0]
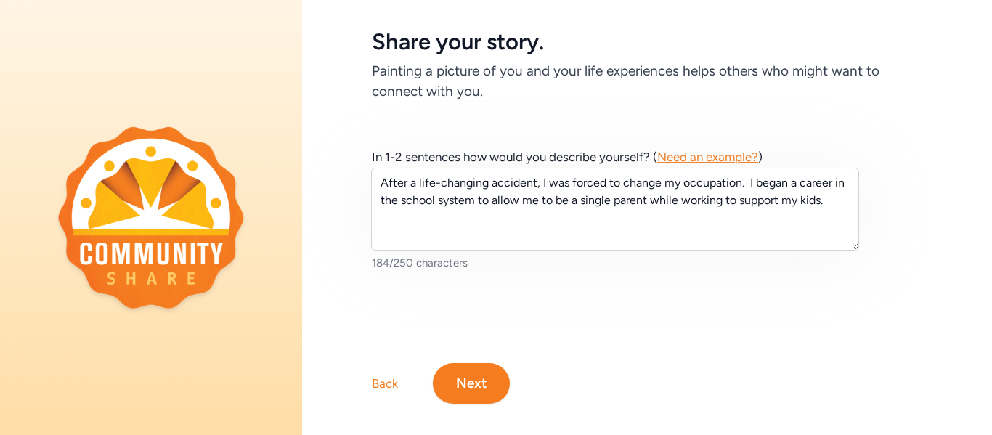
click at [468, 378] on button "Next" at bounding box center [471, 383] width 77 height 41
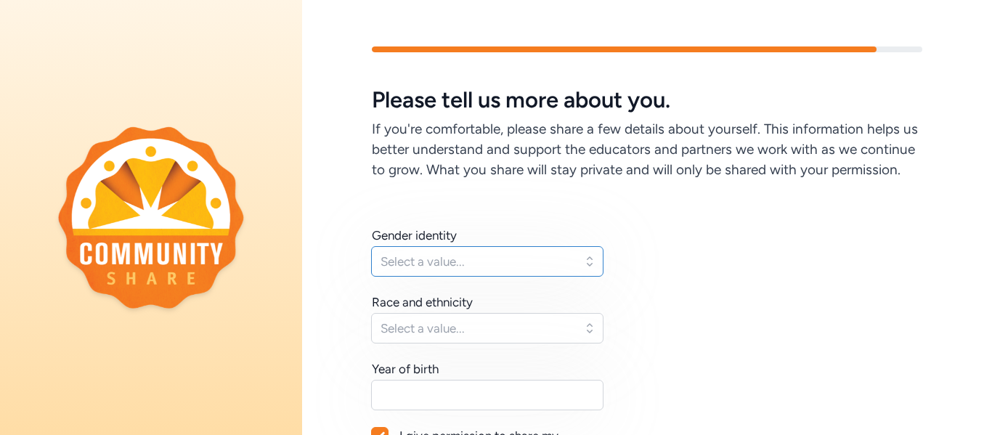
click at [550, 264] on span "Select a value..." at bounding box center [476, 261] width 193 height 17
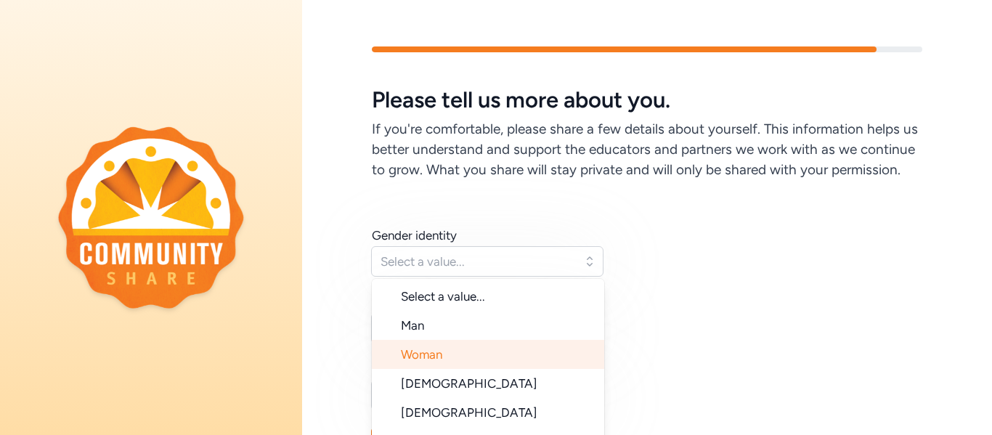
click at [458, 356] on li "Woman" at bounding box center [488, 354] width 232 height 29
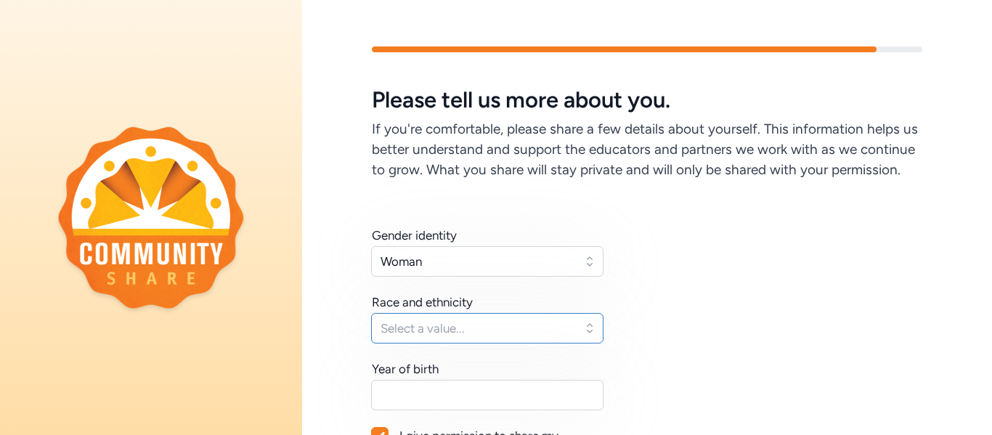
click at [593, 330] on button "Select a value..." at bounding box center [487, 328] width 232 height 30
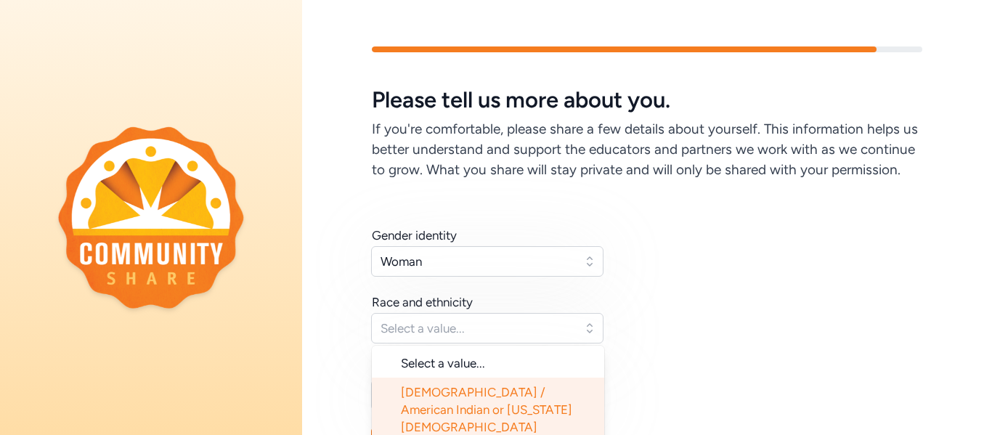
click at [831, 338] on div "Gender identity Woman Race and ethnicity Select a value... Select a value... [D…" at bounding box center [647, 370] width 550 height 287
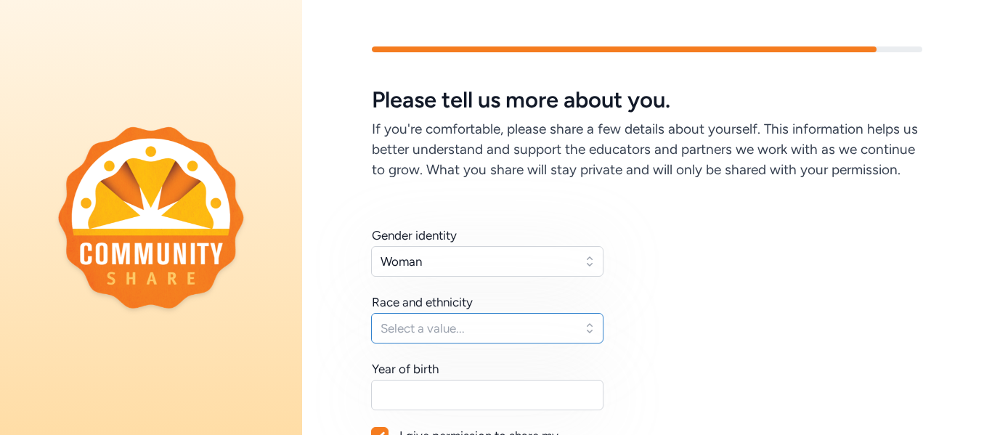
click at [587, 331] on button "Select a value..." at bounding box center [487, 328] width 232 height 30
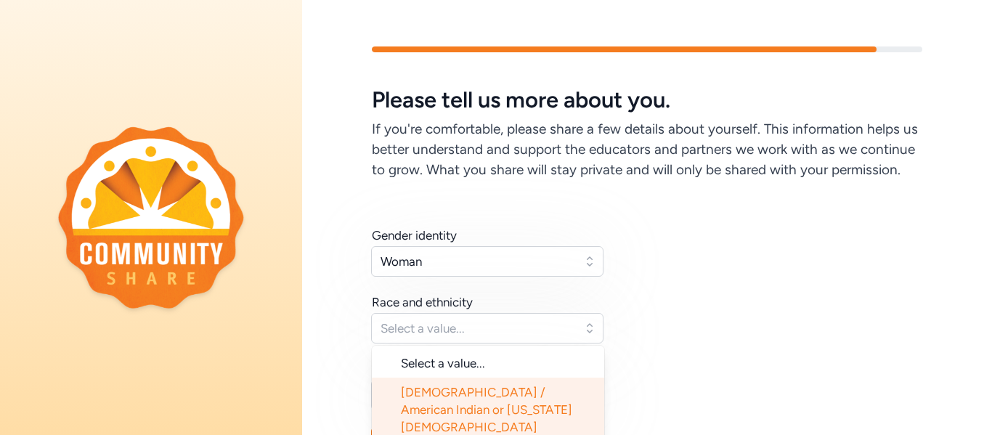
click at [574, 399] on li "[DEMOGRAPHIC_DATA] / American Indian or [US_STATE][DEMOGRAPHIC_DATA]" at bounding box center [488, 410] width 232 height 64
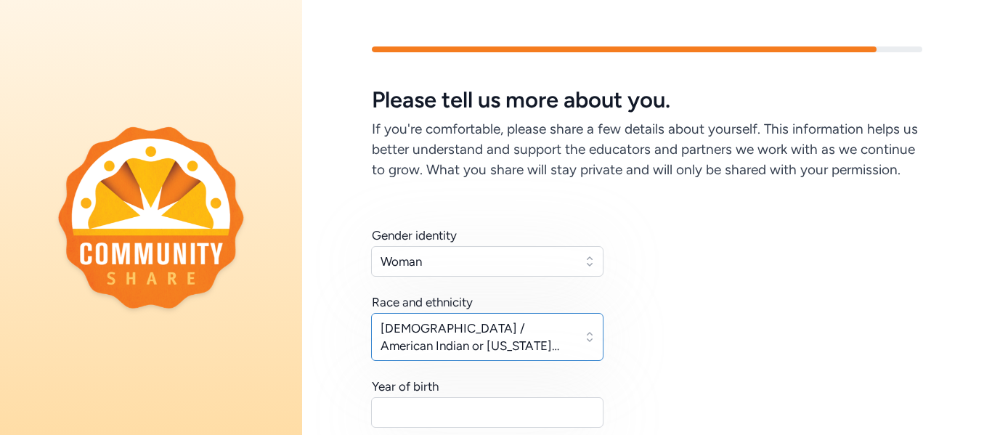
click at [591, 342] on button "[DEMOGRAPHIC_DATA] / American Indian or [US_STATE][DEMOGRAPHIC_DATA]" at bounding box center [487, 337] width 232 height 48
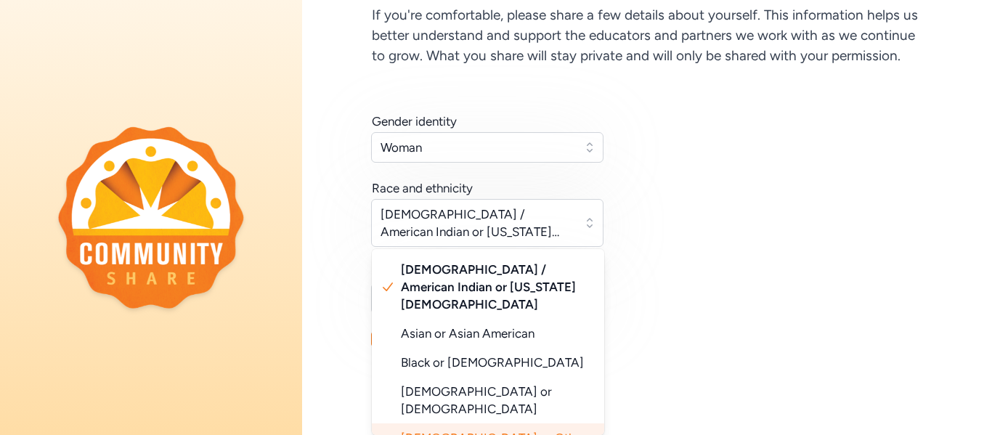
scroll to position [55, 0]
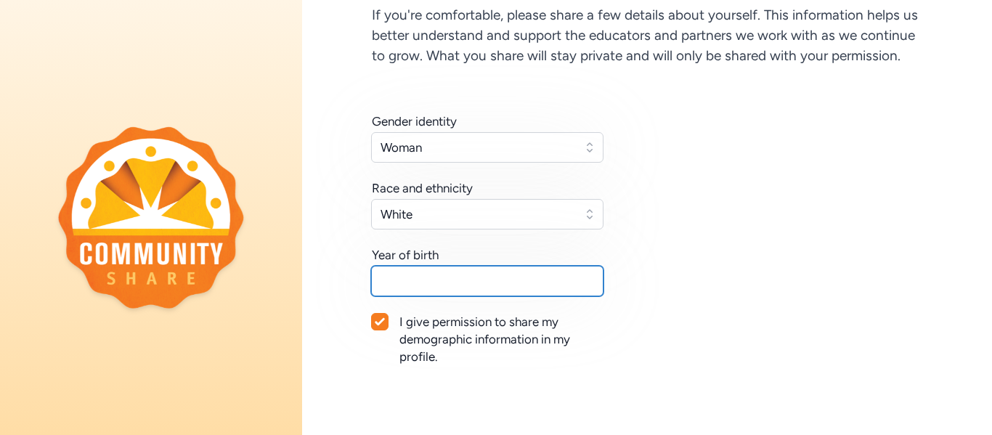
click at [444, 276] on input "text" at bounding box center [487, 281] width 232 height 30
type input "1962"
click at [953, 277] on div "Gender identity Woman Race and ethnicity [DEMOGRAPHIC_DATA] Year of birth [DEMO…" at bounding box center [647, 233] width 690 height 334
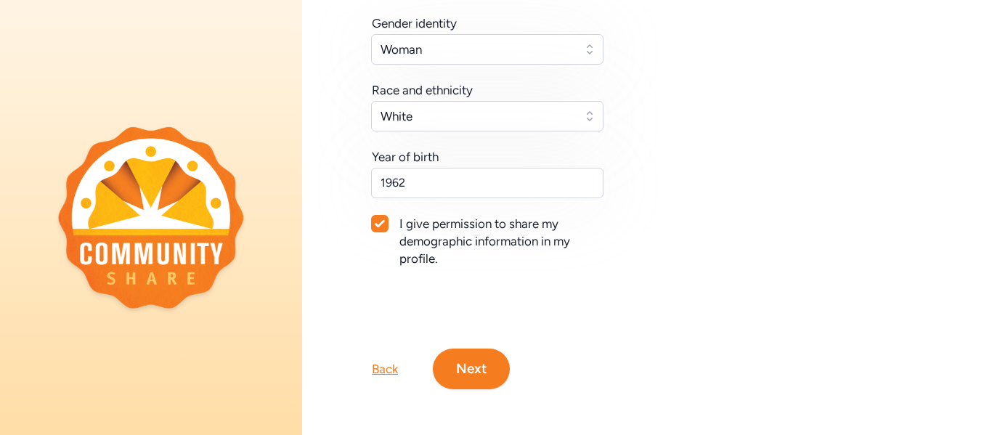
scroll to position [213, 0]
click at [482, 372] on button "Next" at bounding box center [471, 368] width 77 height 41
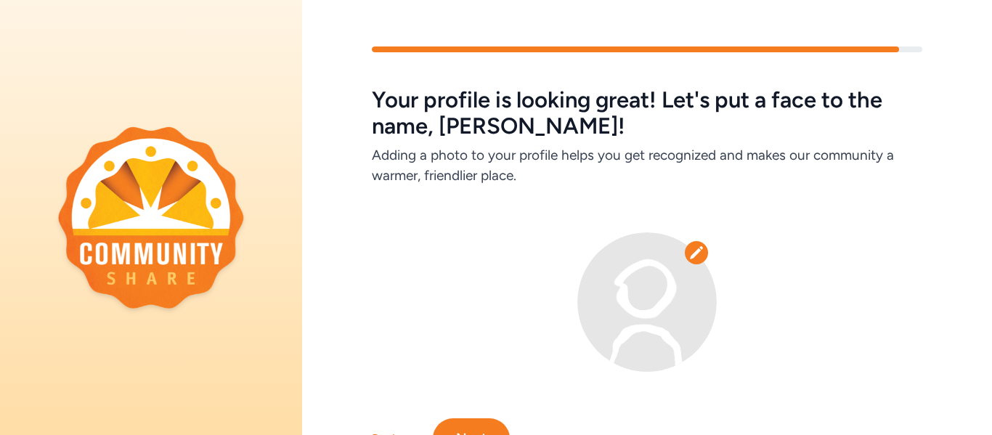
click at [876, 313] on div at bounding box center [647, 301] width 550 height 139
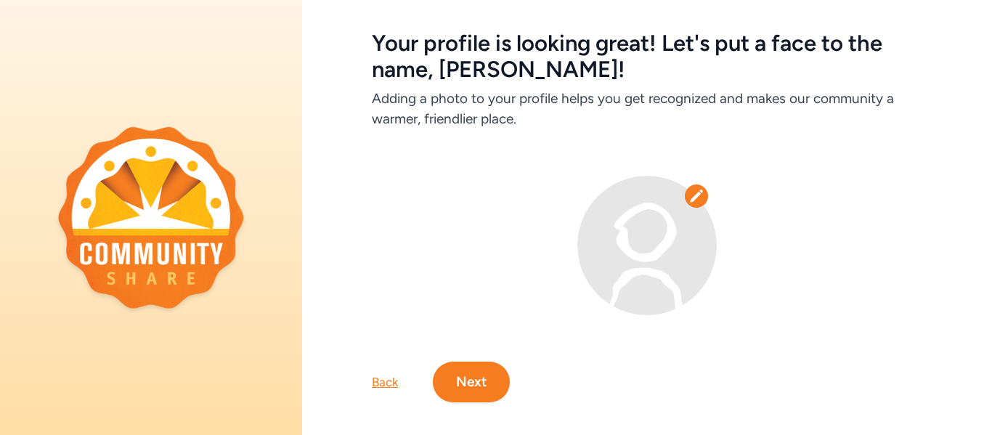
scroll to position [70, 0]
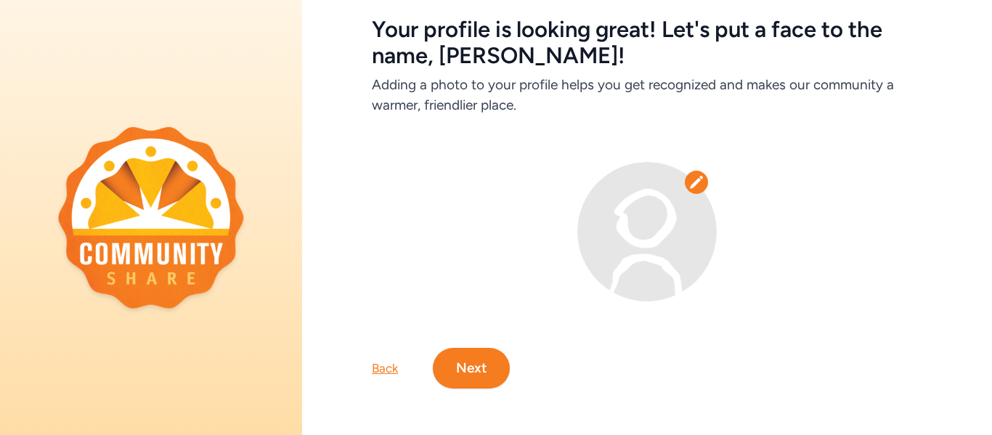
click at [476, 362] on button "Next" at bounding box center [471, 368] width 77 height 41
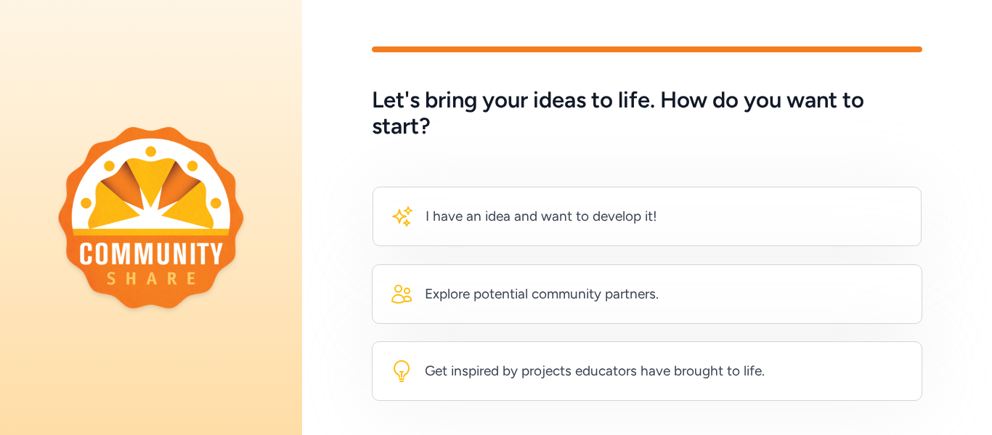
click at [302, 338] on div "I have an idea and want to develop it! Explore potential community partners. Ge…" at bounding box center [647, 269] width 690 height 261
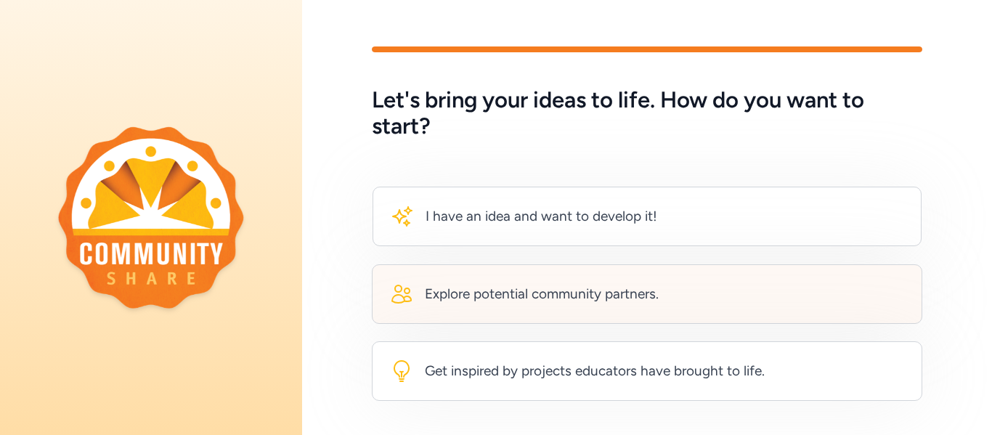
click at [626, 296] on div "Explore potential community partners." at bounding box center [542, 294] width 234 height 20
